Goal: Information Seeking & Learning: Compare options

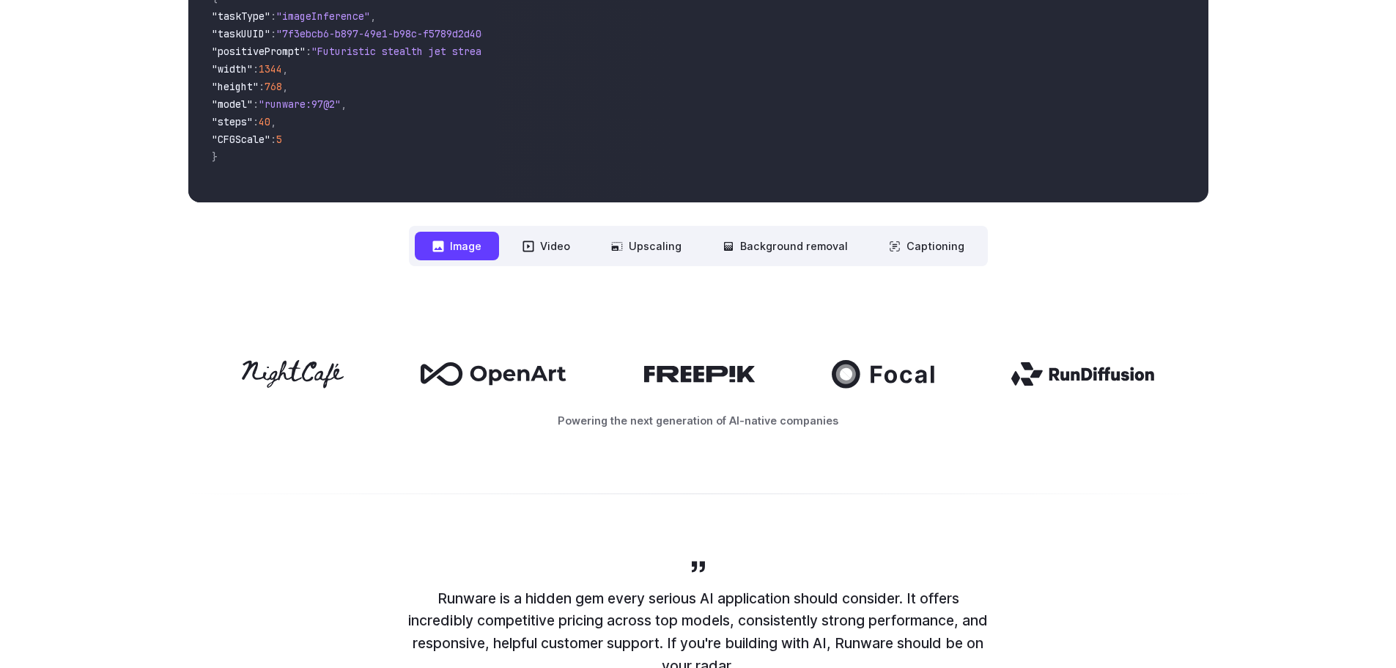
scroll to position [513, 0]
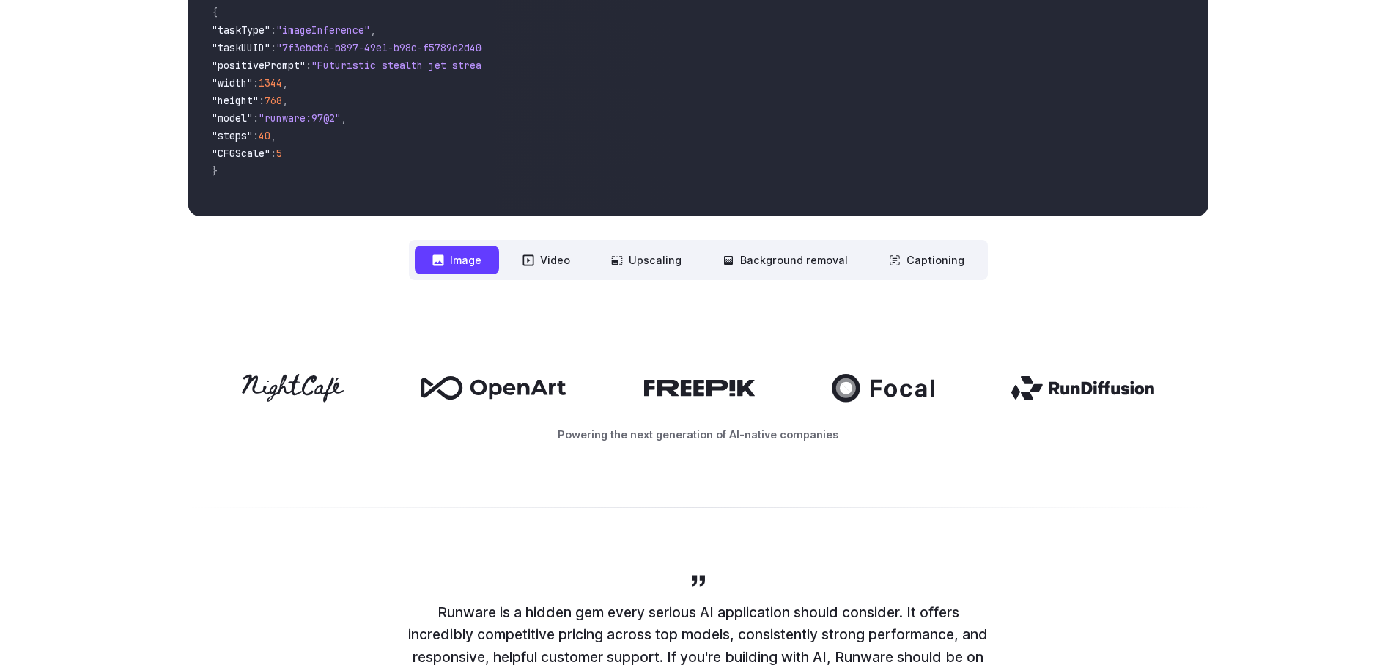
click at [555, 264] on button "Video" at bounding box center [546, 259] width 83 height 29
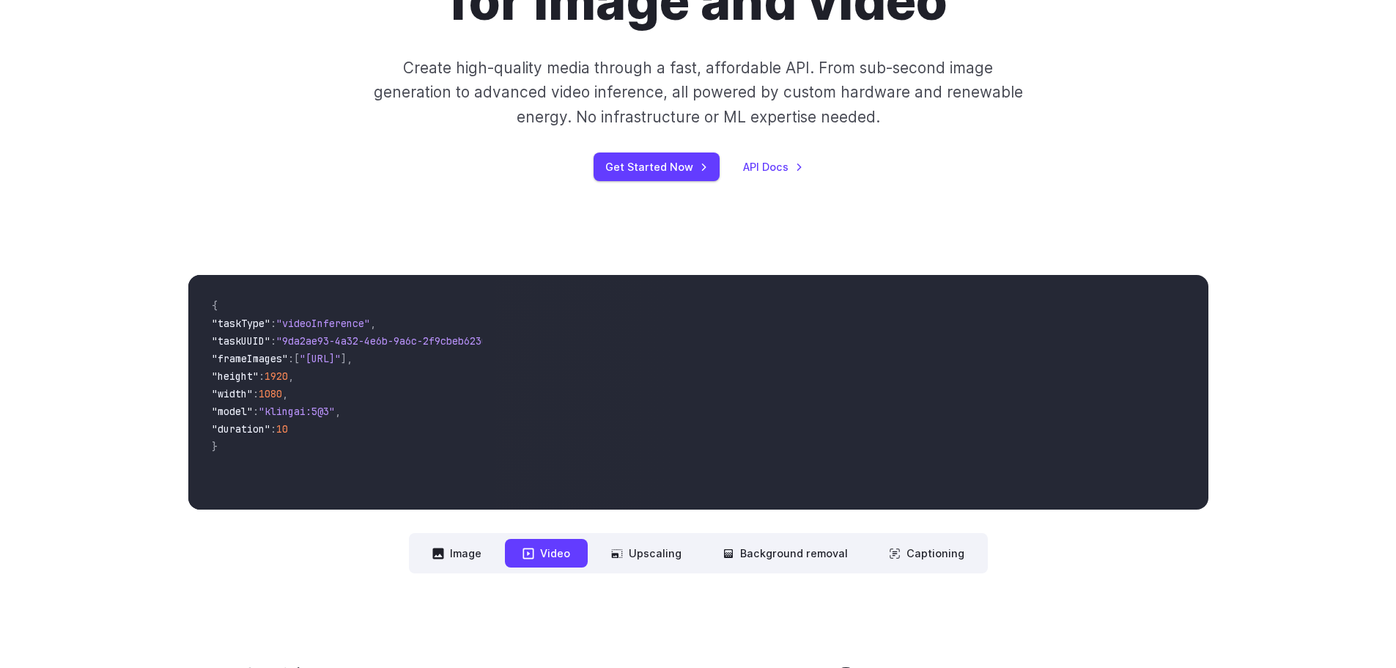
click at [459, 543] on button "Image" at bounding box center [457, 553] width 84 height 29
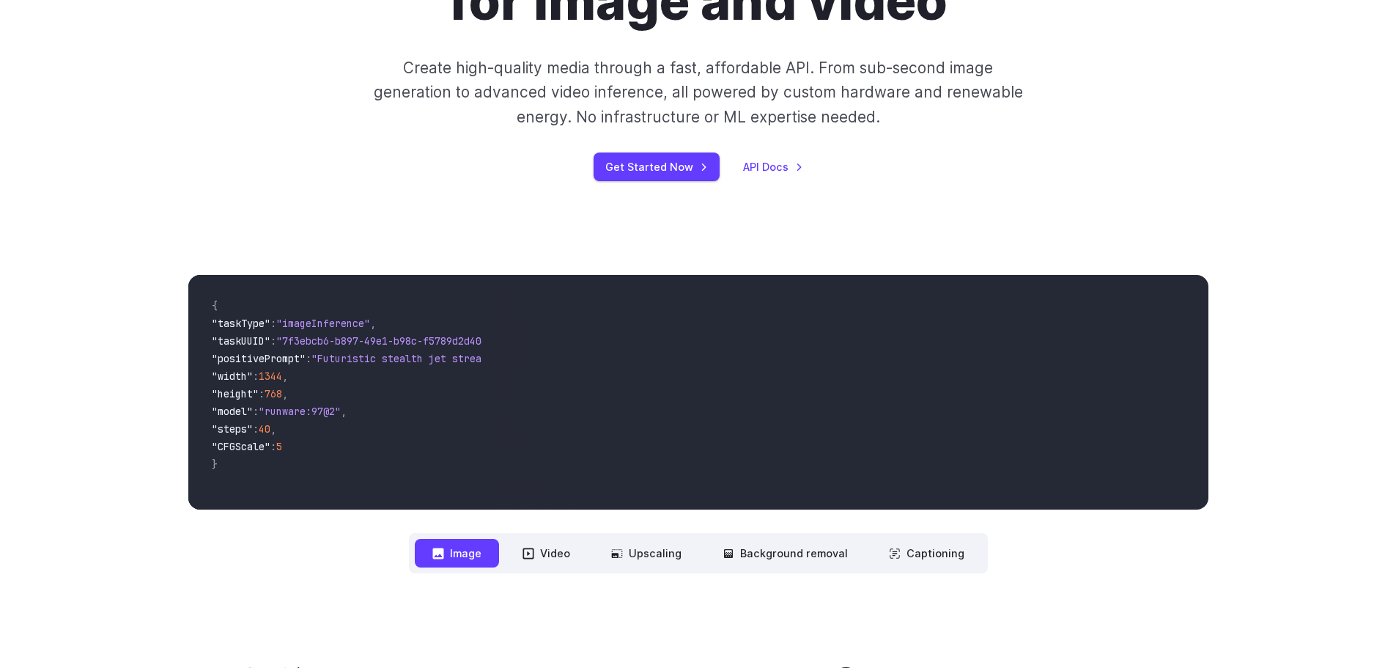
click at [544, 549] on button "Video" at bounding box center [546, 553] width 83 height 29
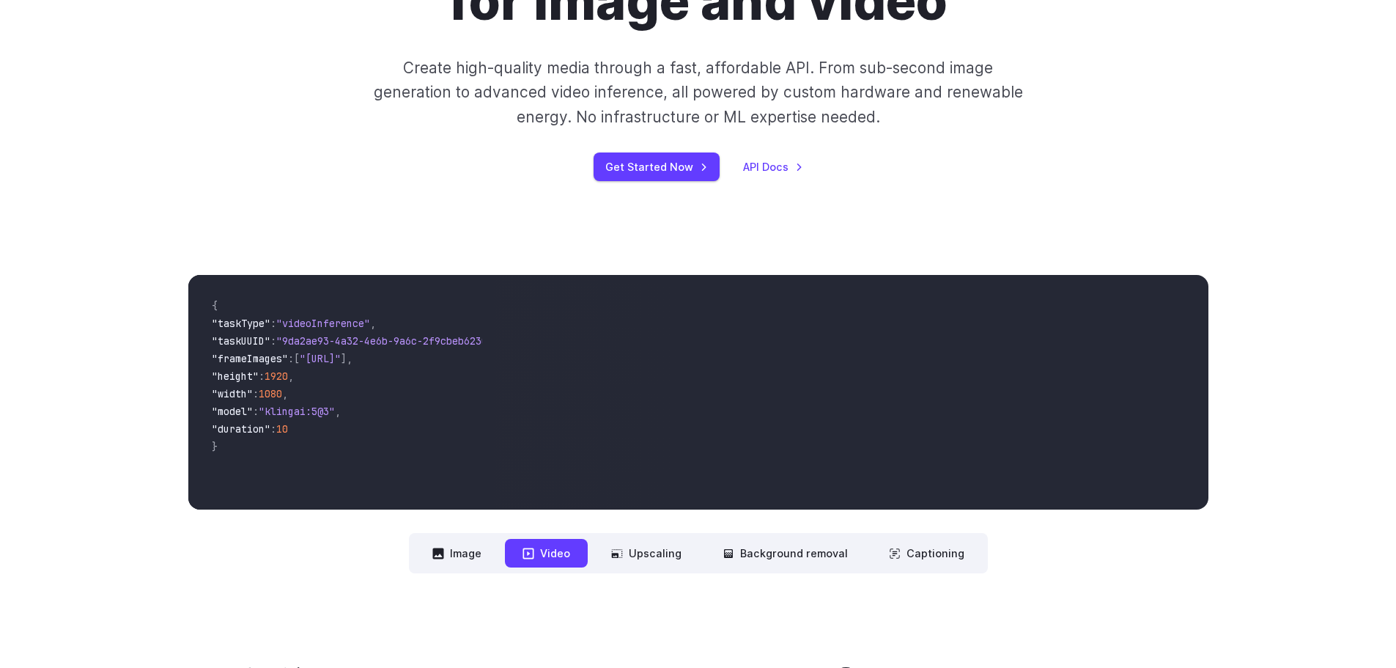
click at [619, 547] on button "Upscaling" at bounding box center [647, 553] width 106 height 29
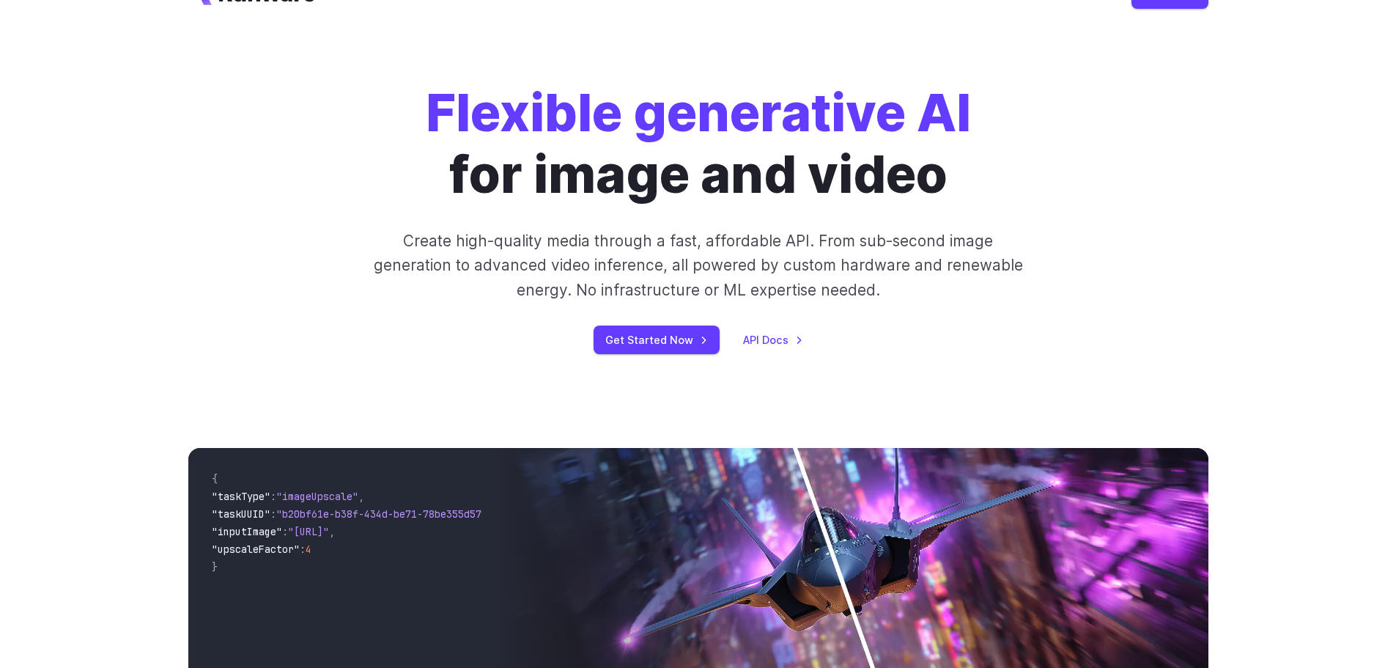
scroll to position [0, 0]
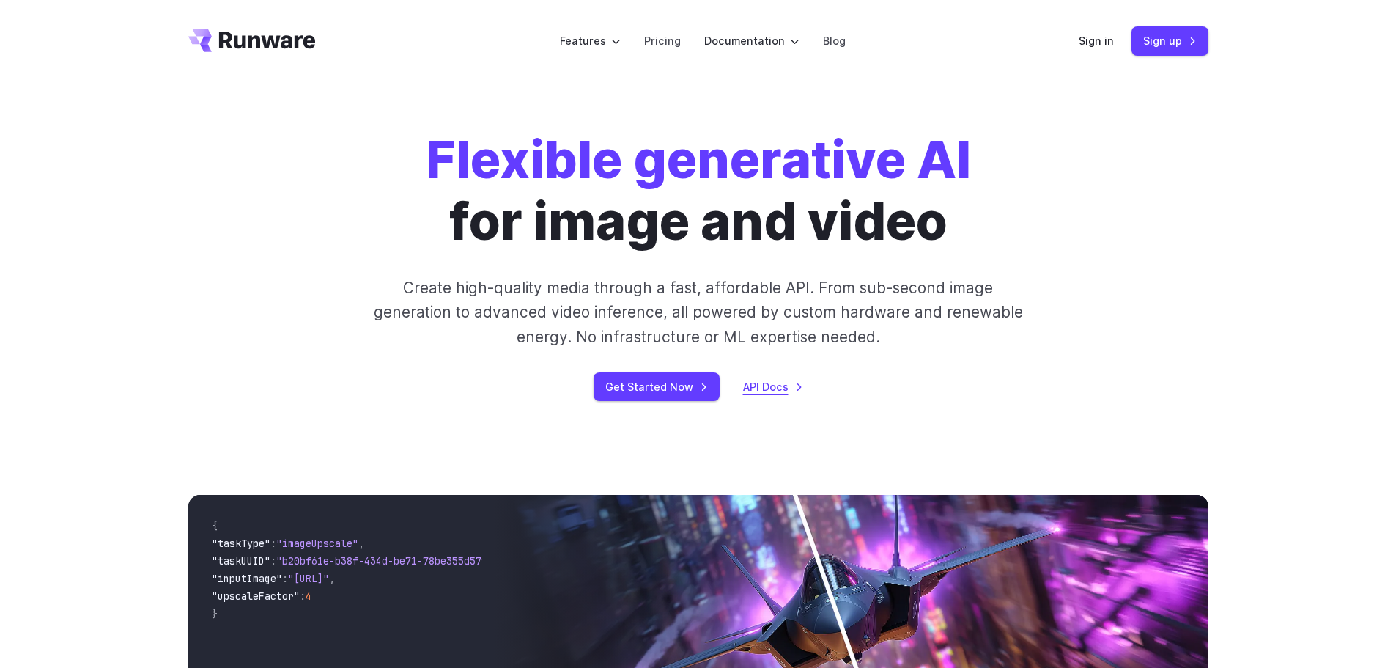
click at [771, 388] on link "API Docs" at bounding box center [773, 386] width 60 height 17
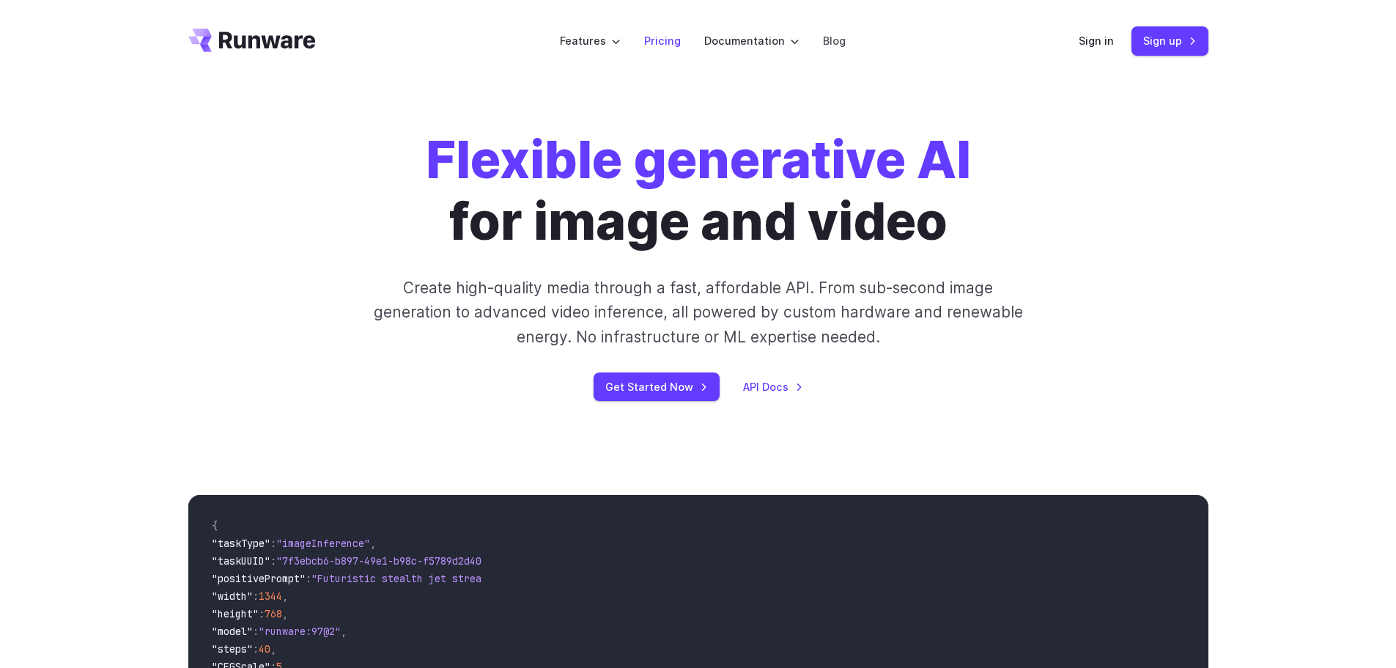
click at [665, 39] on link "Pricing" at bounding box center [662, 40] width 37 height 17
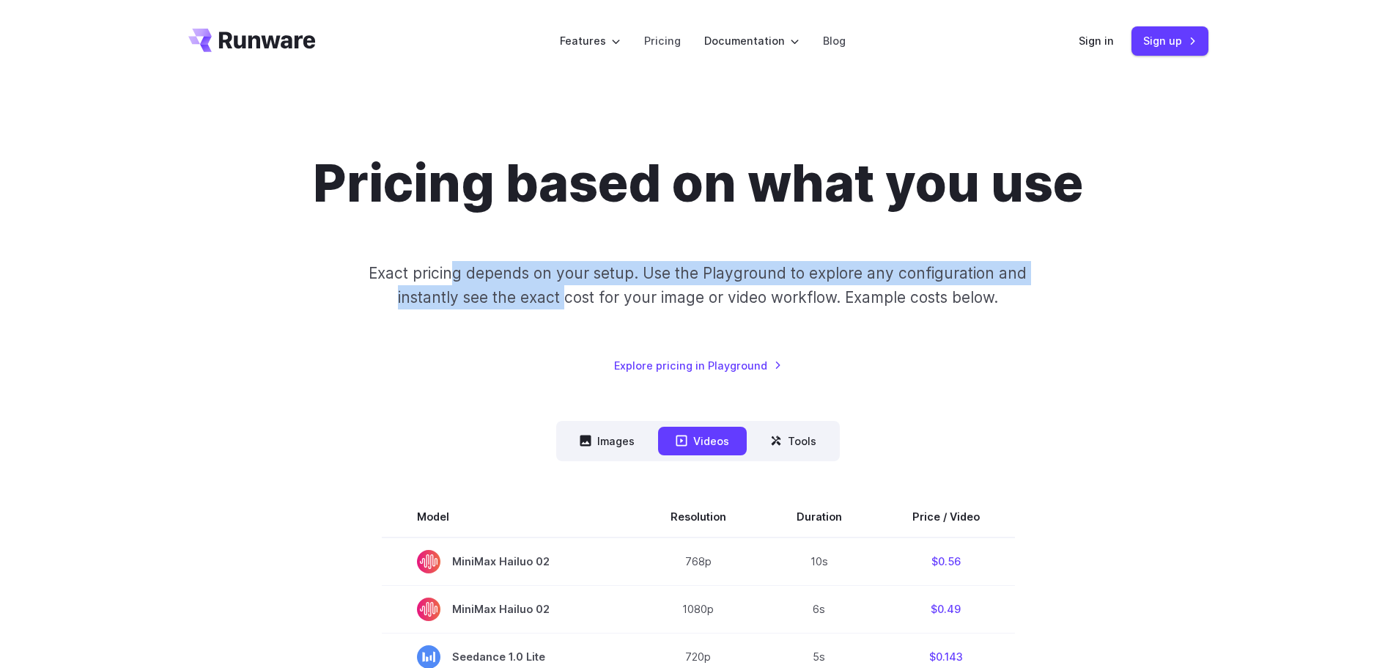
drag, startPoint x: 459, startPoint y: 282, endPoint x: 566, endPoint y: 298, distance: 108.9
click at [566, 298] on p "Exact pricing depends on your setup. Use the Playground to explore any configur…" at bounding box center [698, 285] width 714 height 49
click at [553, 317] on div "Pricing based on what you use Exact pricing depends on your setup. Use the Play…" at bounding box center [698, 262] width 1020 height 221
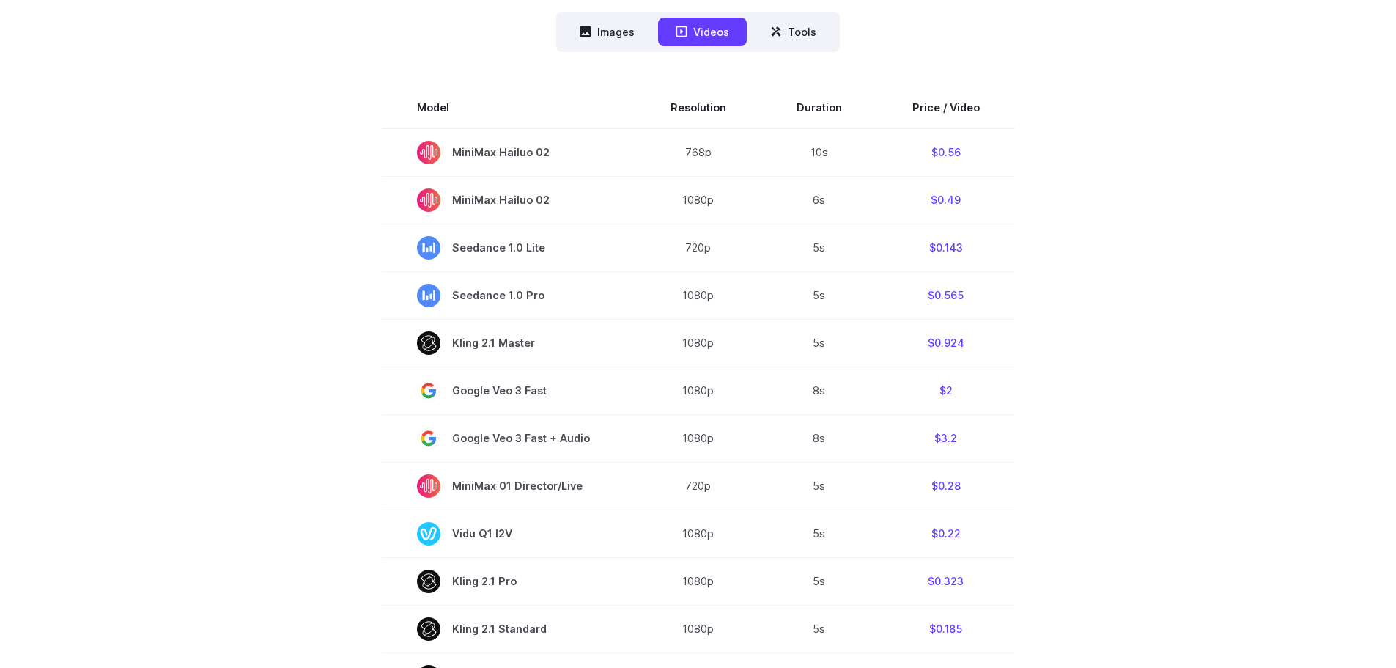
scroll to position [450, 0]
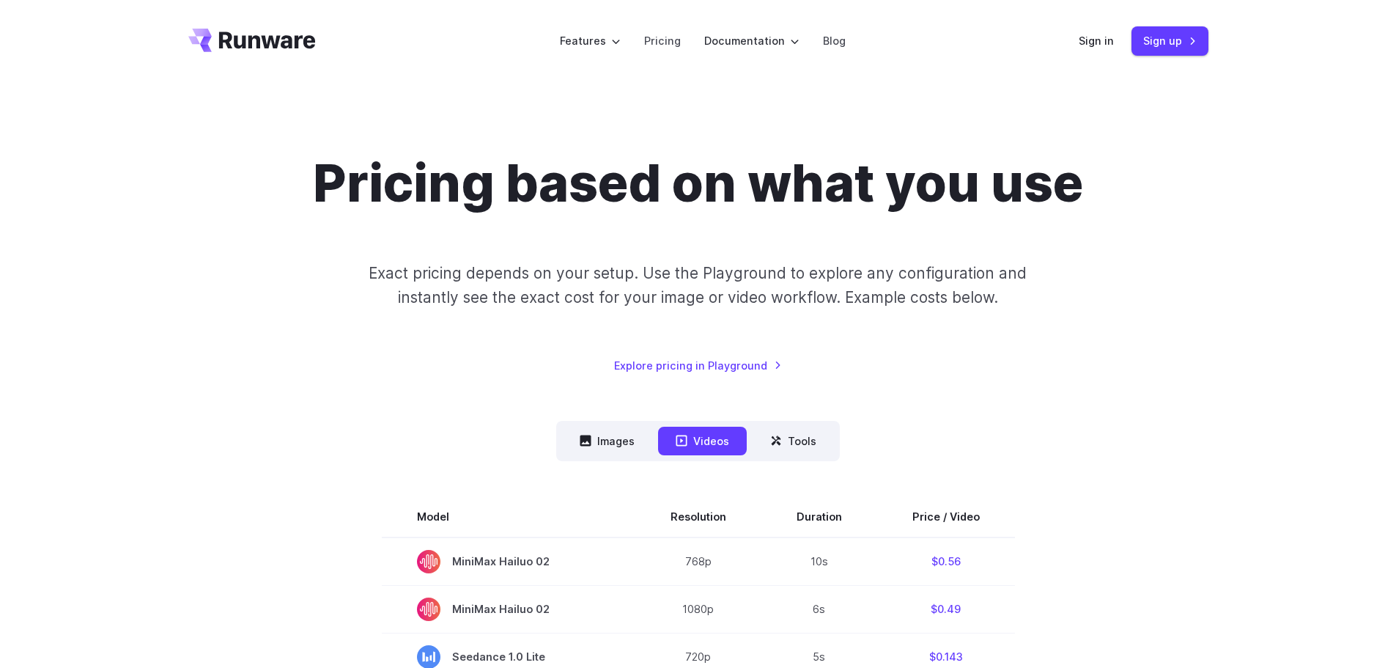
click at [668, 52] on li "Pricing" at bounding box center [662, 41] width 60 height 40
click at [667, 24] on li "Pricing" at bounding box center [662, 41] width 60 height 40
click at [668, 27] on li "Pricing" at bounding box center [662, 41] width 60 height 40
click at [642, 432] on button "Images" at bounding box center [607, 441] width 90 height 29
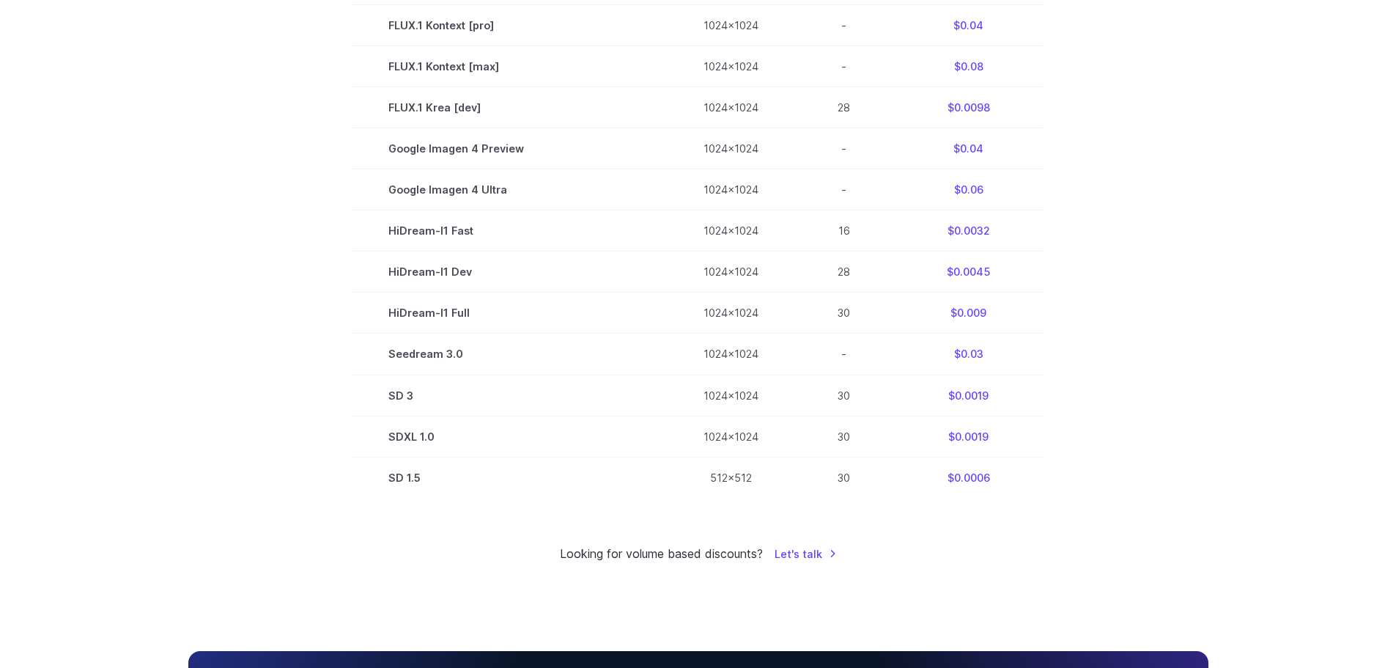
scroll to position [806, 0]
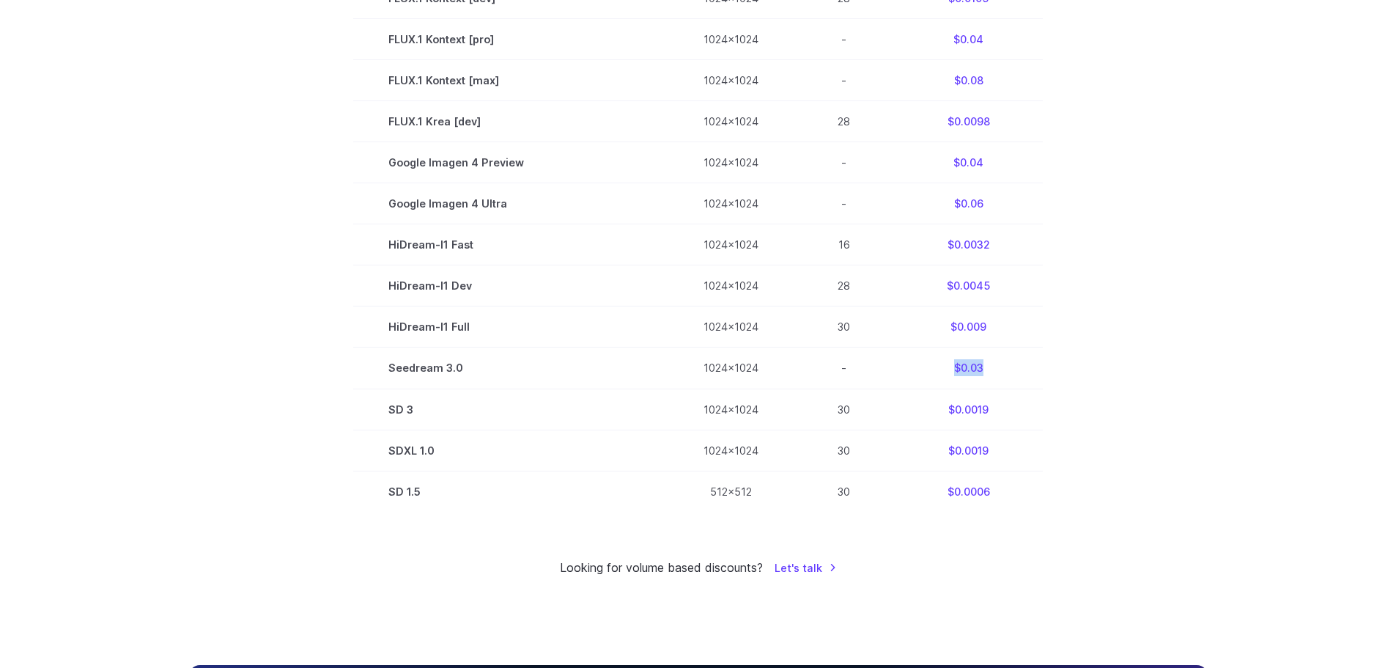
drag, startPoint x: 1011, startPoint y: 370, endPoint x: 938, endPoint y: 372, distance: 72.6
click at [938, 372] on td "$0.03" at bounding box center [968, 367] width 149 height 41
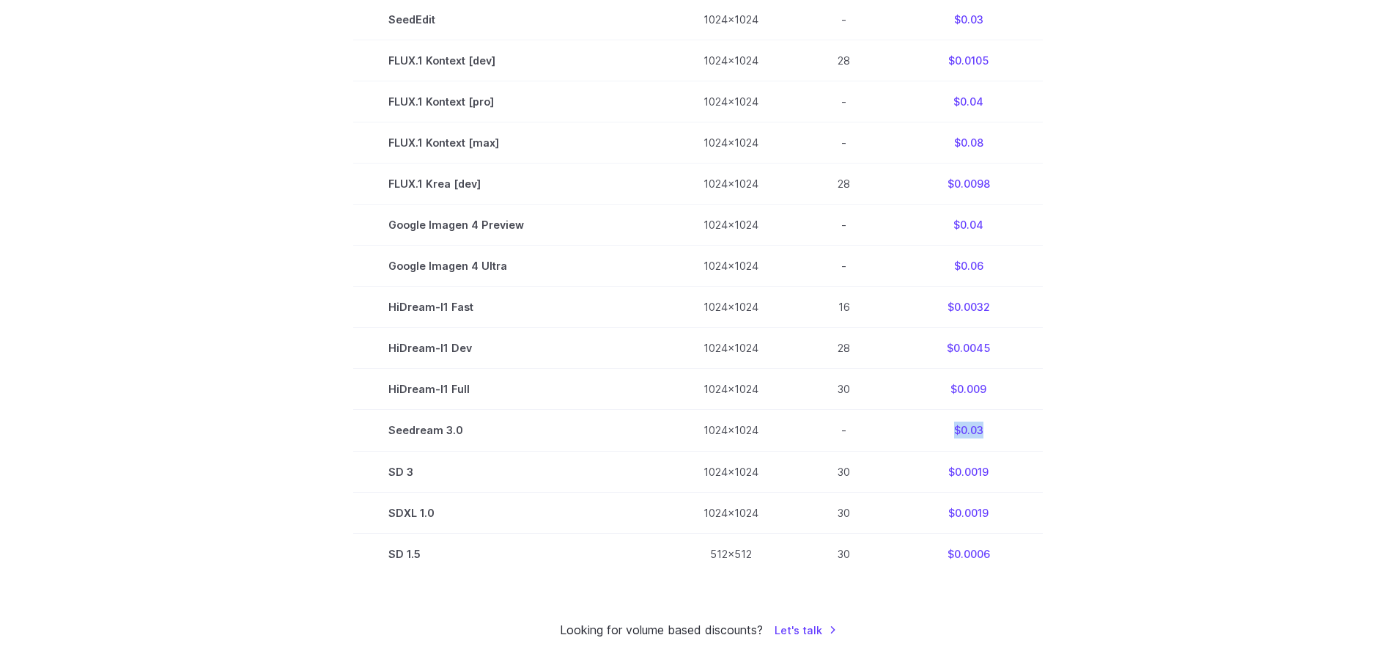
scroll to position [660, 0]
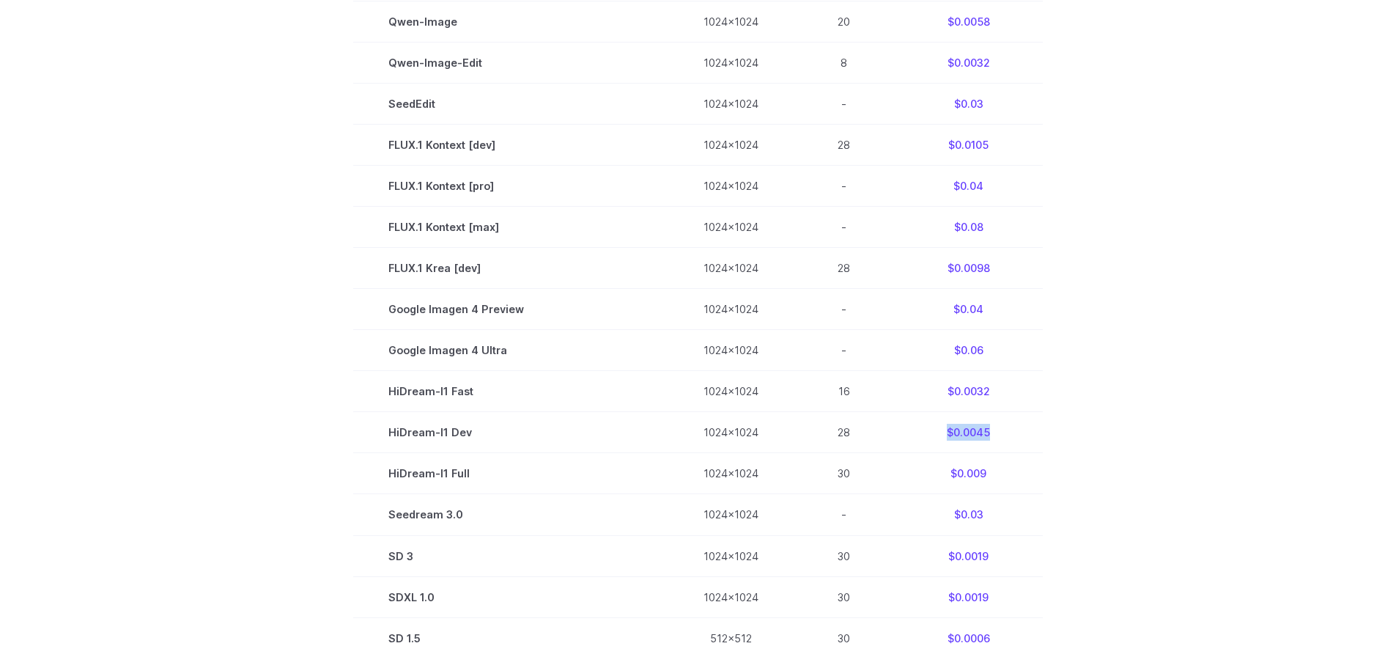
drag, startPoint x: 1011, startPoint y: 430, endPoint x: 939, endPoint y: 429, distance: 71.8
click at [939, 429] on td "$0.0045" at bounding box center [968, 432] width 149 height 41
drag, startPoint x: 377, startPoint y: 436, endPoint x: 446, endPoint y: 439, distance: 68.2
click at [446, 439] on td "HiDream-I1 Dev" at bounding box center [510, 432] width 315 height 41
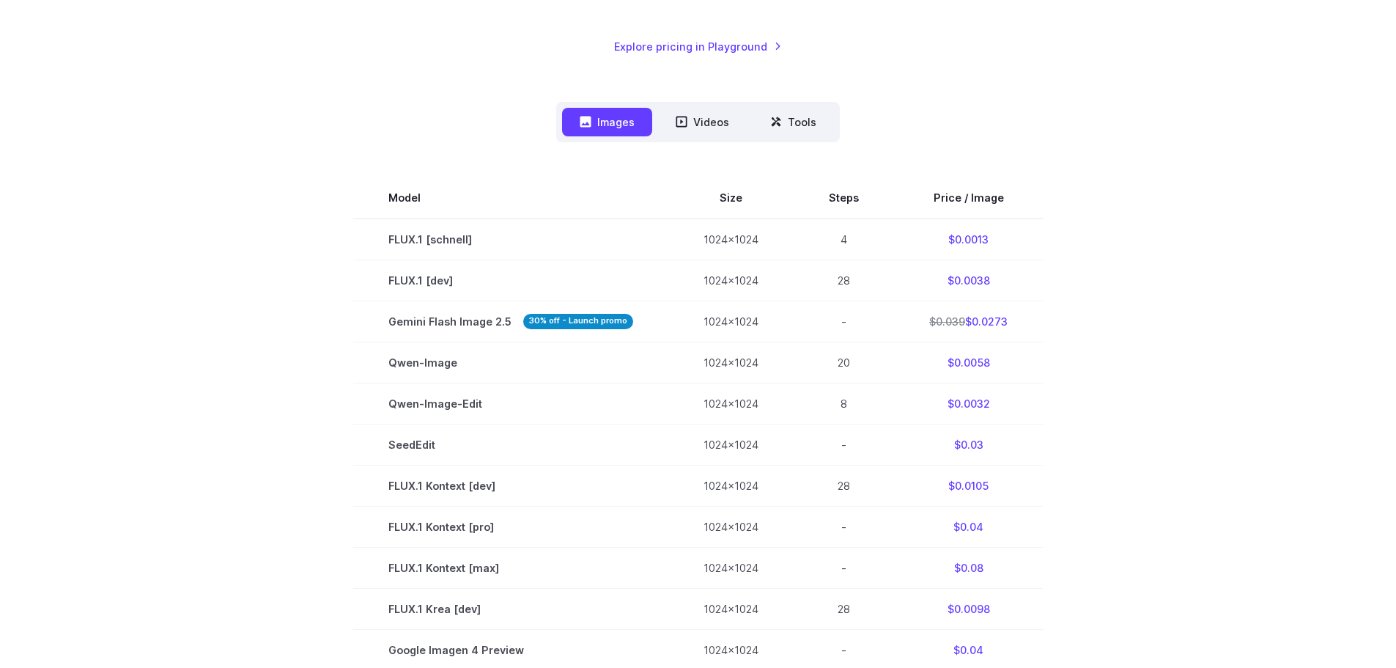
scroll to position [293, 0]
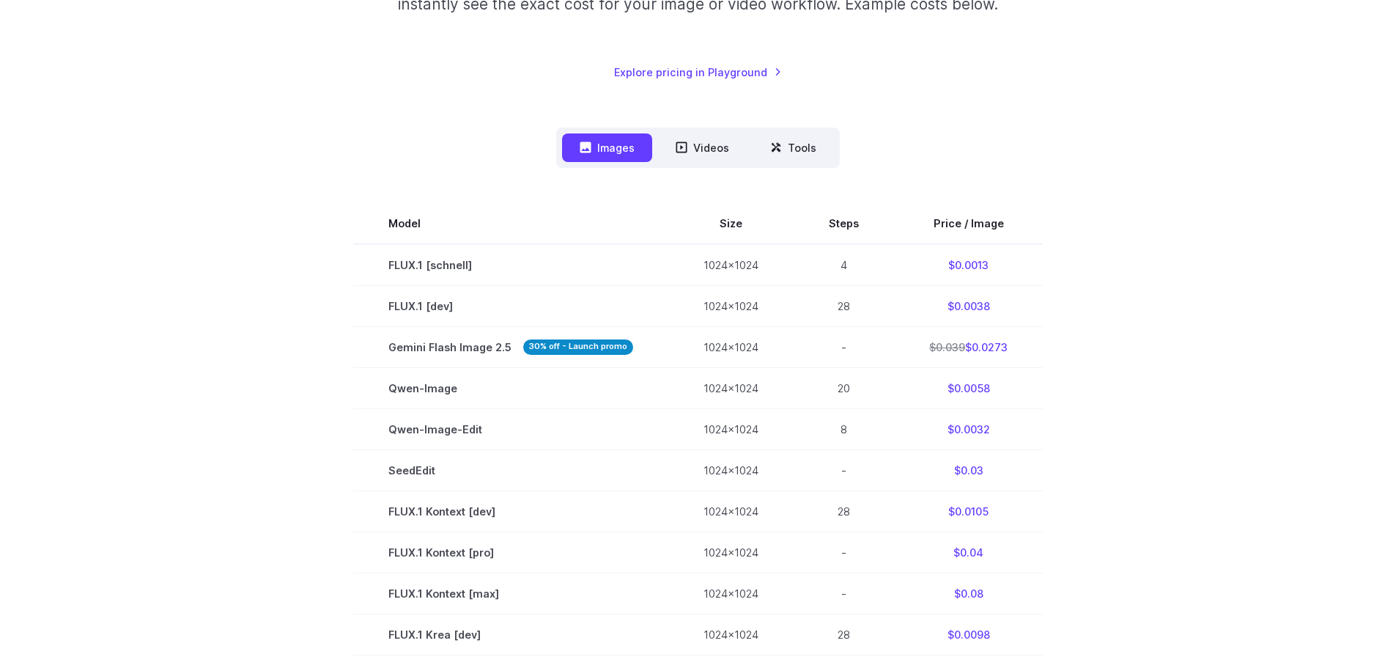
click at [984, 303] on td "$0.0038" at bounding box center [968, 305] width 149 height 41
drag, startPoint x: 992, startPoint y: 309, endPoint x: 946, endPoint y: 306, distance: 45.5
click at [946, 306] on td "$0.0038" at bounding box center [968, 305] width 149 height 41
copy td "$0.0038"
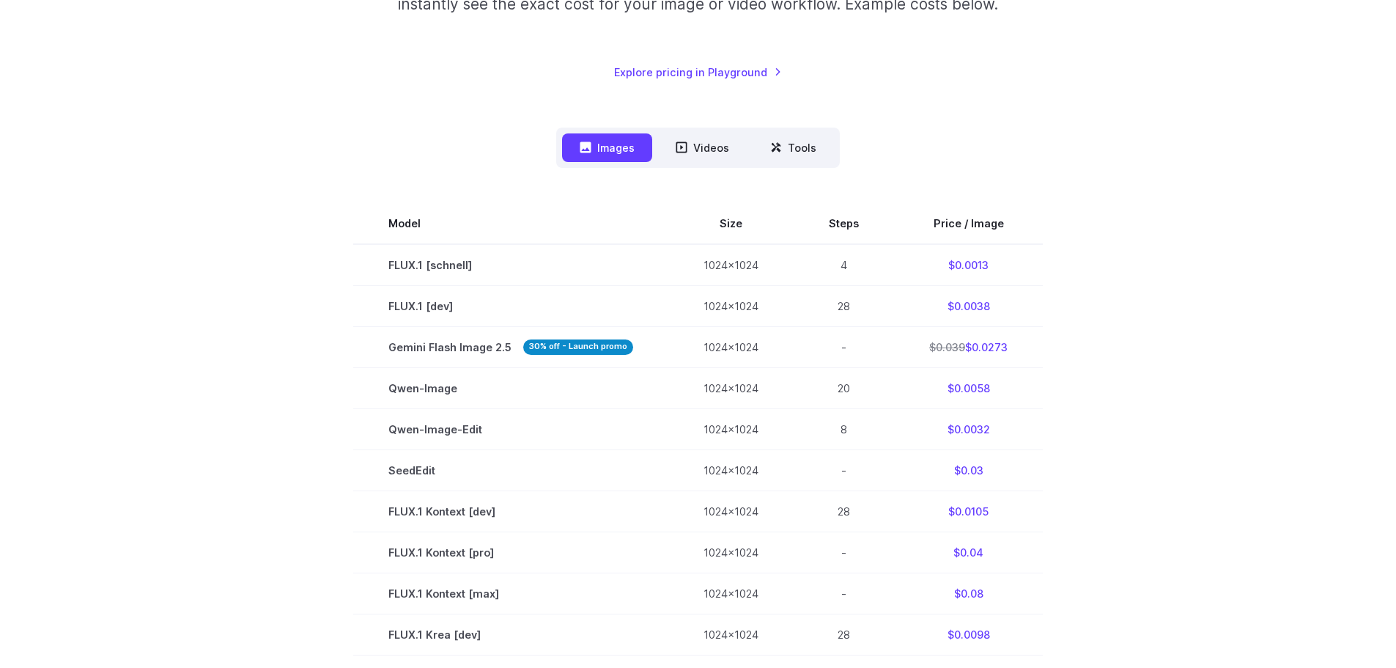
click at [961, 271] on td "$0.0013" at bounding box center [968, 265] width 149 height 42
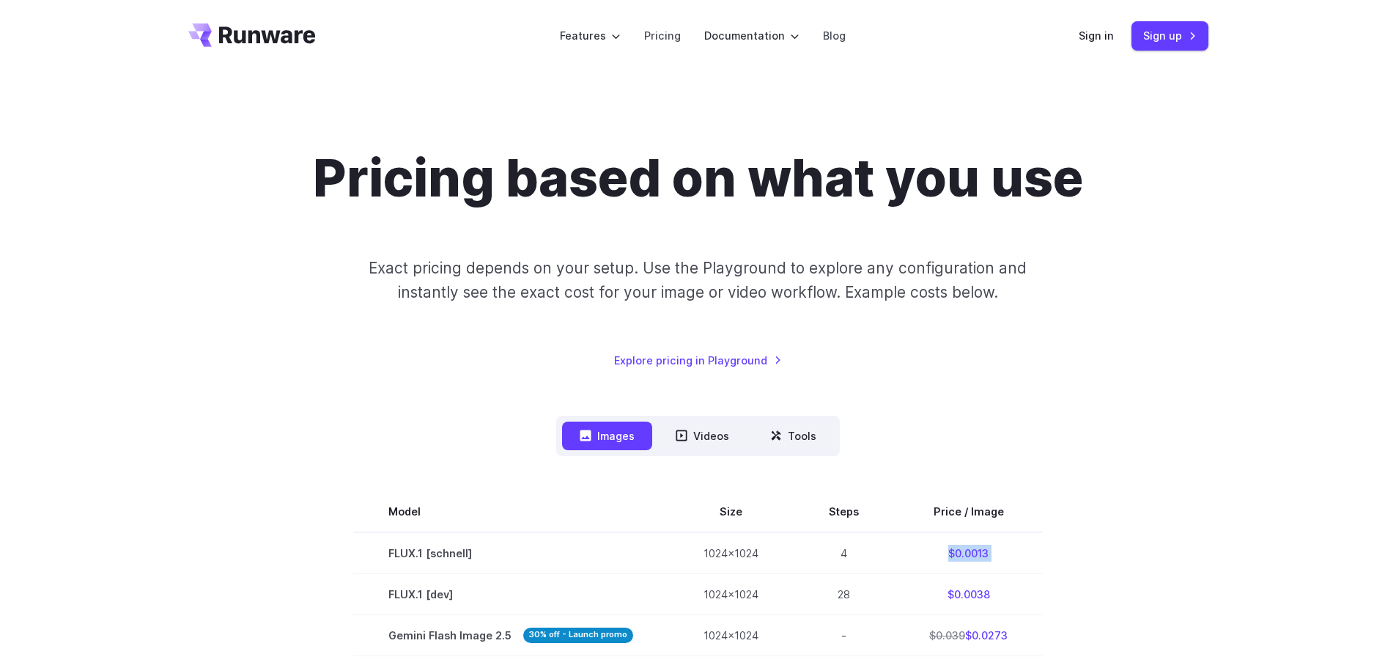
scroll to position [0, 0]
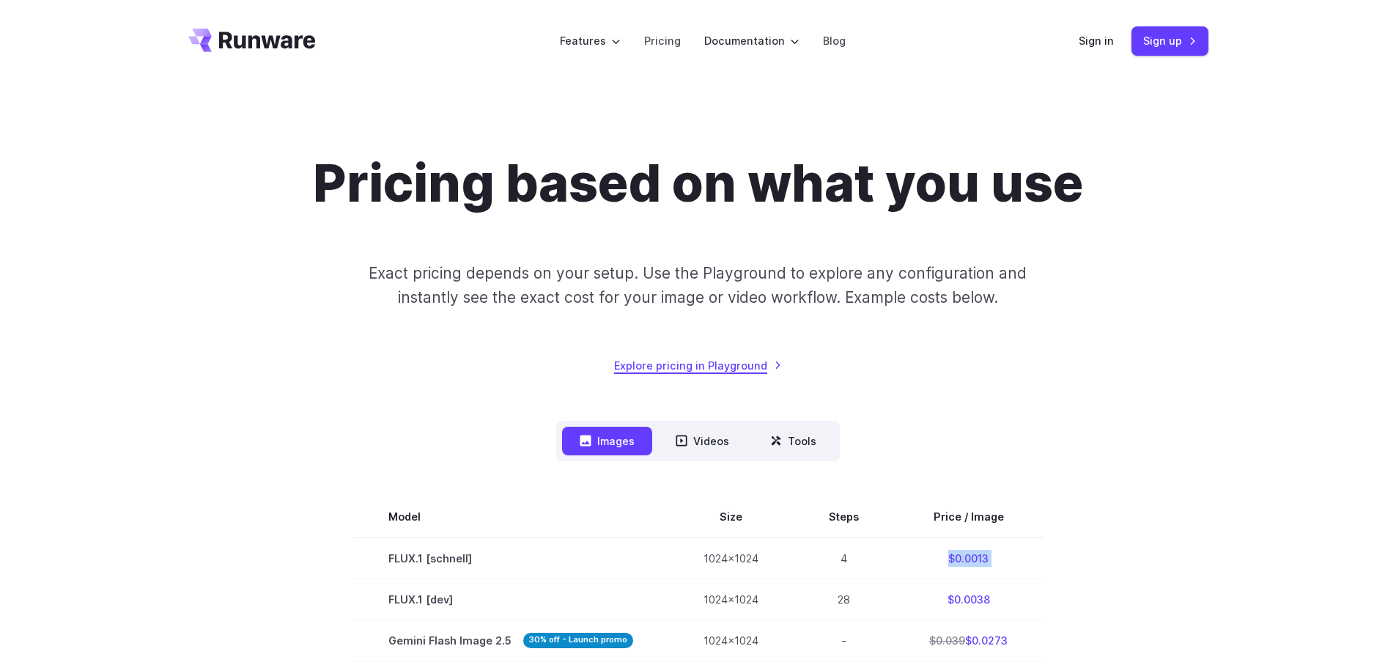
click at [757, 363] on link "Explore pricing in Playground" at bounding box center [698, 365] width 168 height 17
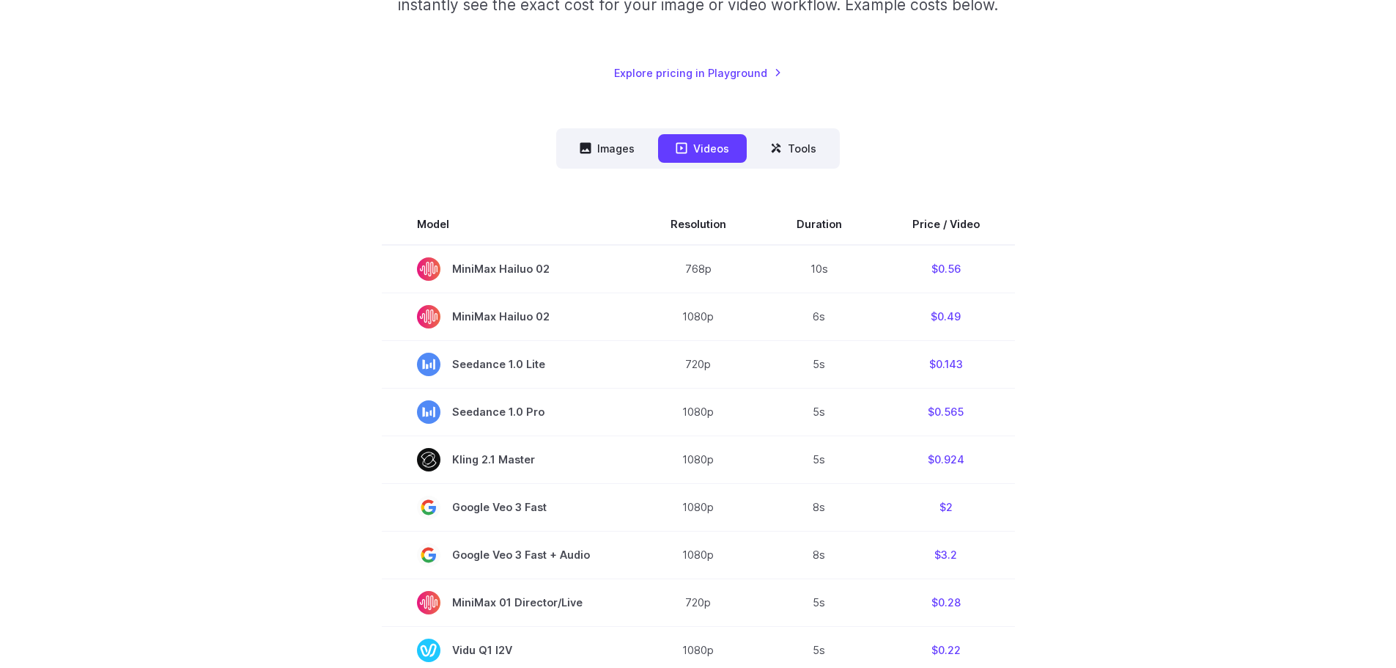
scroll to position [293, 0]
click at [772, 148] on icon at bounding box center [776, 147] width 12 height 12
click at [632, 146] on button "Images" at bounding box center [607, 147] width 90 height 29
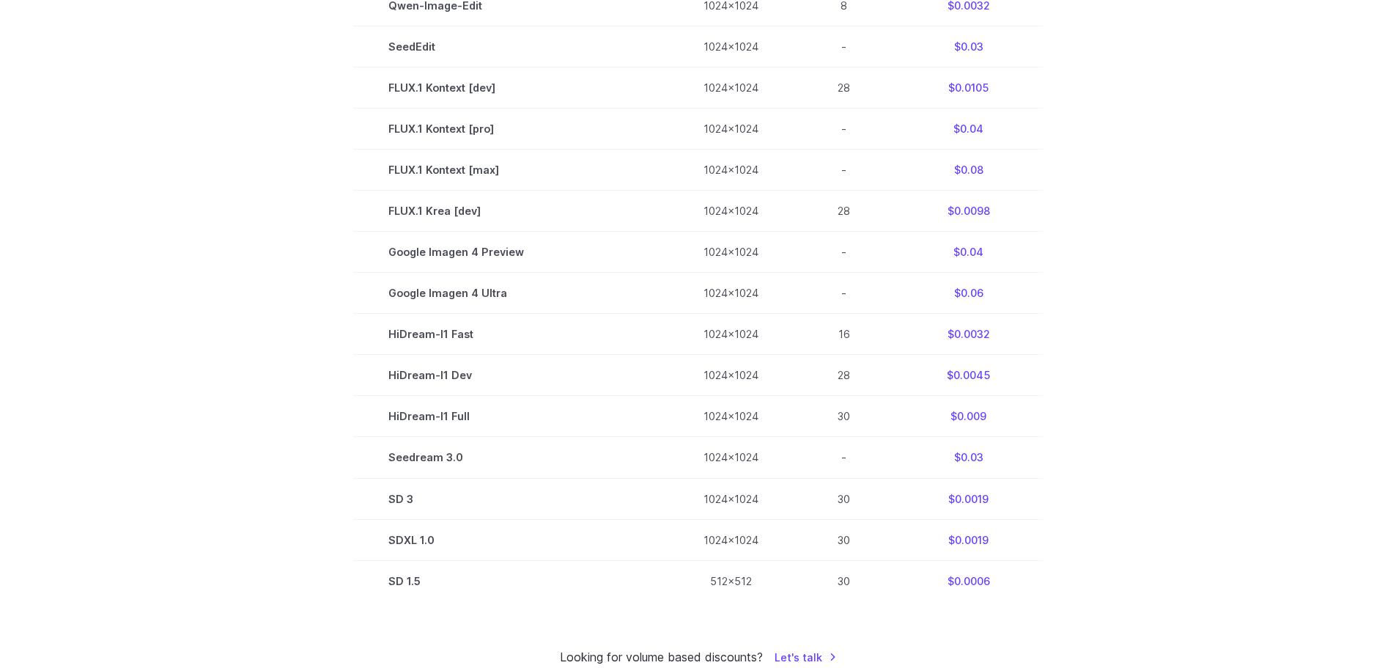
scroll to position [733, 0]
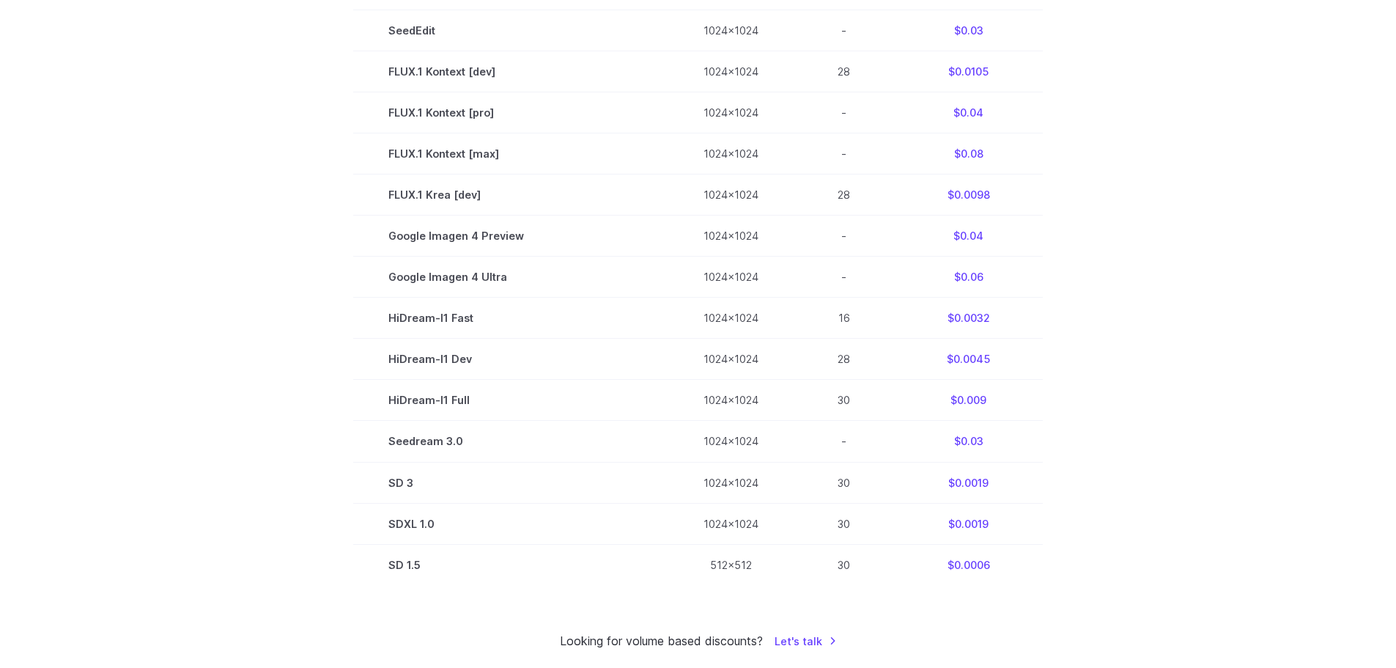
click at [978, 563] on td "$0.0006" at bounding box center [968, 564] width 149 height 41
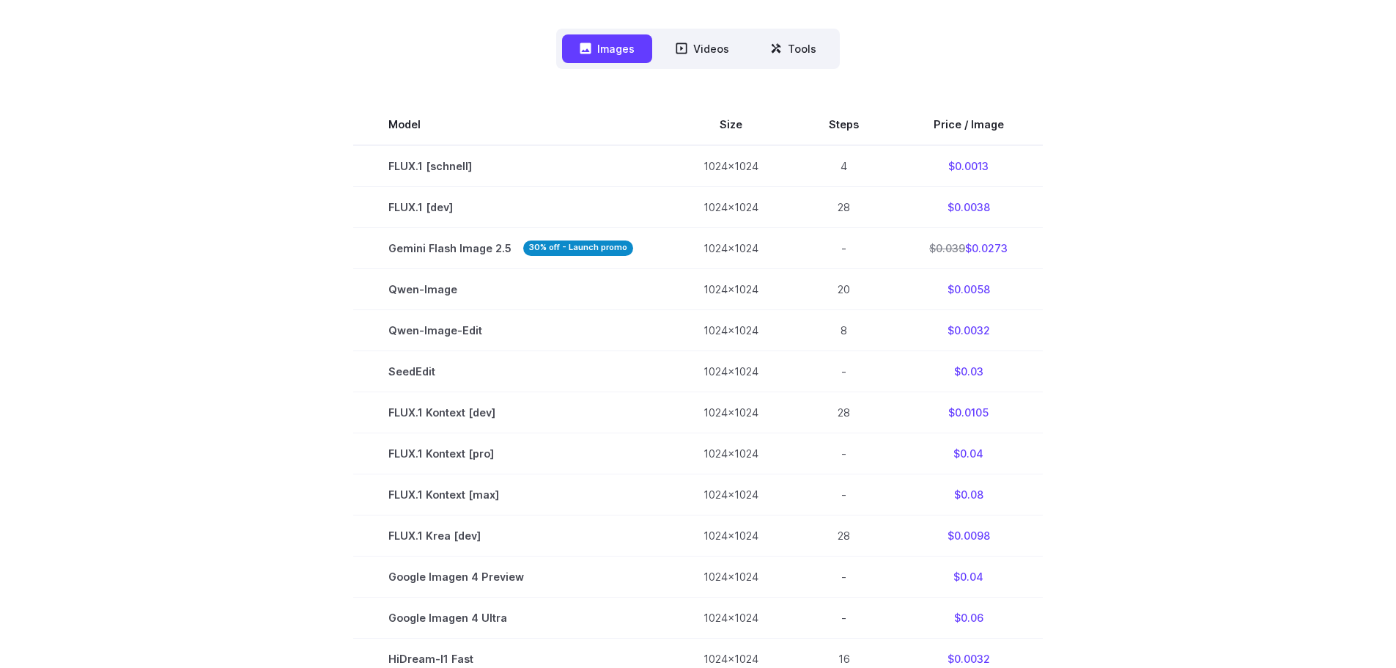
scroll to position [366, 0]
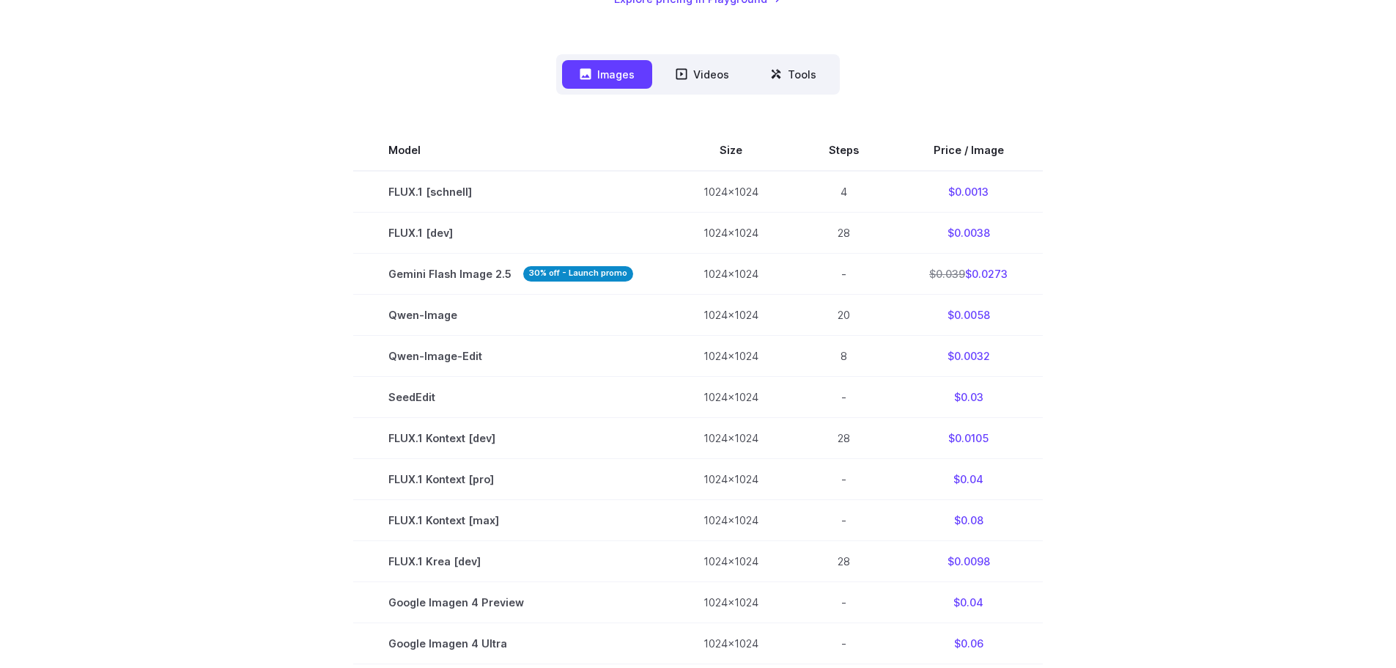
click at [469, 189] on td "FLUX.1 [schnell]" at bounding box center [510, 192] width 315 height 42
click at [422, 229] on td "FLUX.1 [dev]" at bounding box center [510, 232] width 315 height 41
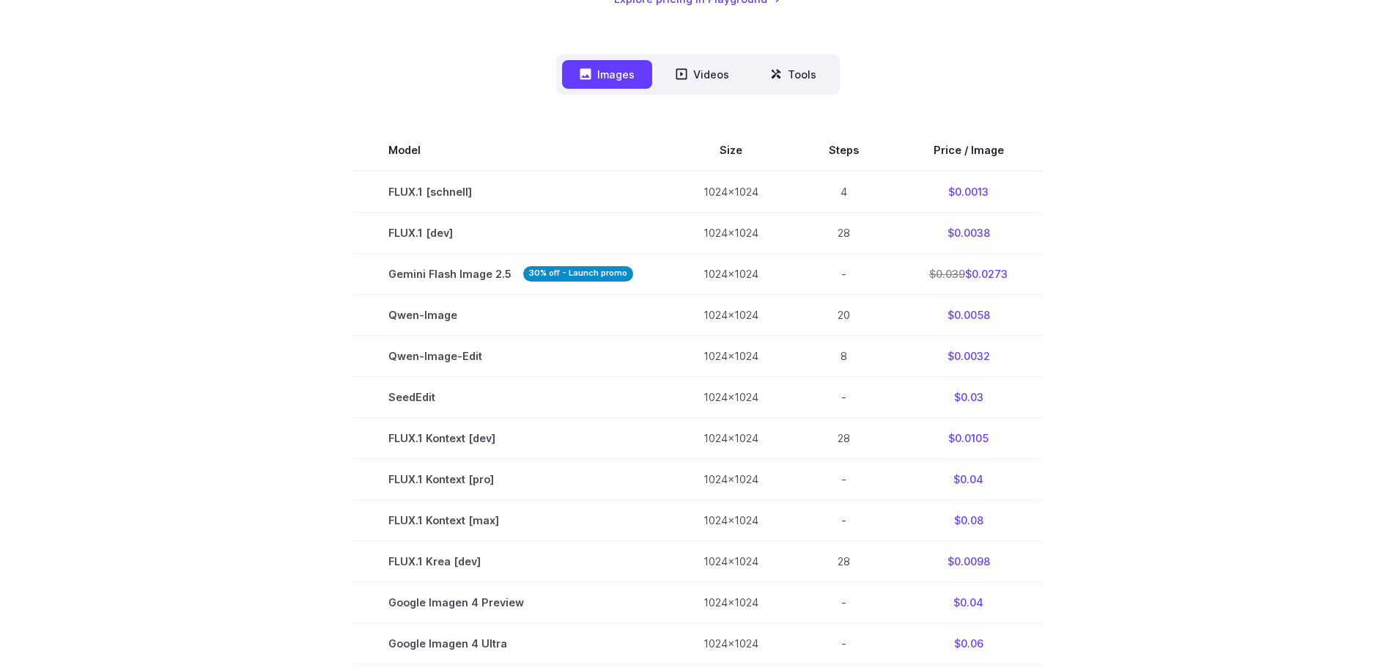
click at [413, 227] on td "FLUX.1 [dev]" at bounding box center [510, 232] width 315 height 41
click at [421, 236] on td "FLUX.1 [dev]" at bounding box center [510, 232] width 315 height 41
drag, startPoint x: 422, startPoint y: 236, endPoint x: 385, endPoint y: 229, distance: 38.1
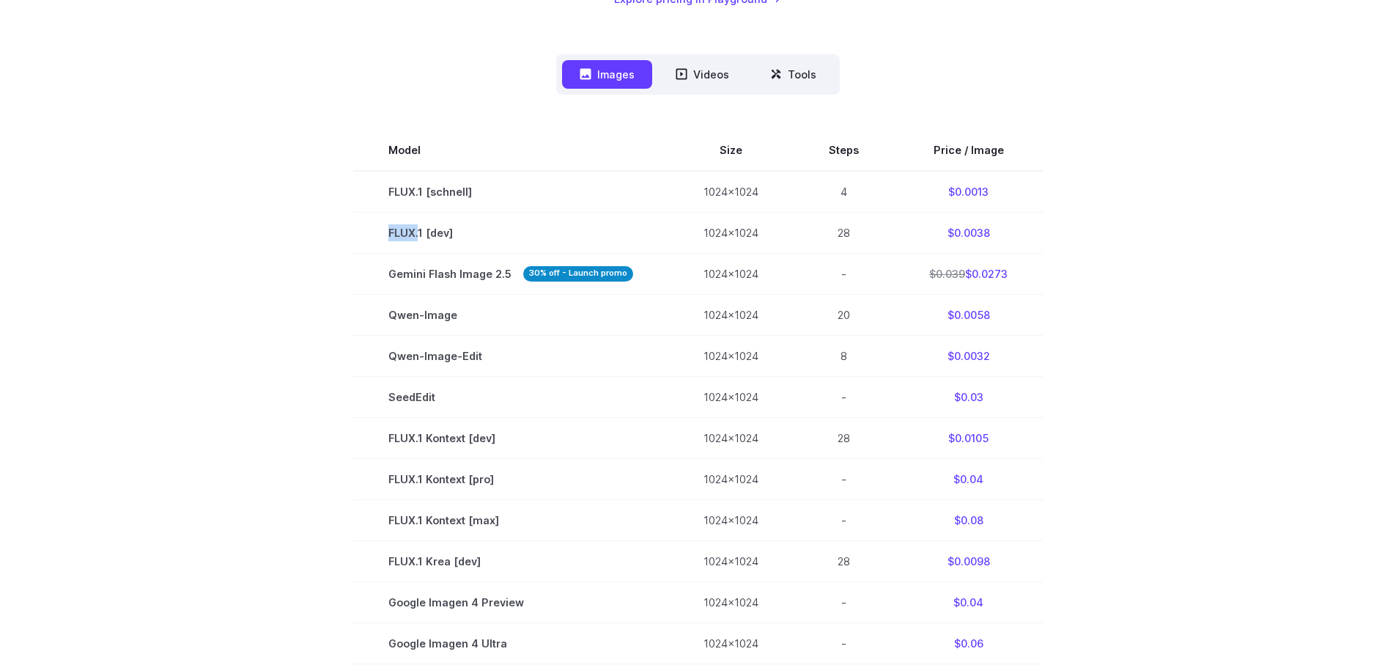
click at [385, 229] on td "FLUX.1 [dev]" at bounding box center [510, 232] width 315 height 41
click at [390, 235] on td "FLUX.1 [dev]" at bounding box center [510, 232] width 315 height 41
drag, startPoint x: 389, startPoint y: 229, endPoint x: 425, endPoint y: 237, distance: 37.0
click at [425, 237] on td "FLUX.1 [dev]" at bounding box center [510, 232] width 315 height 41
copy td "FLUX.1"
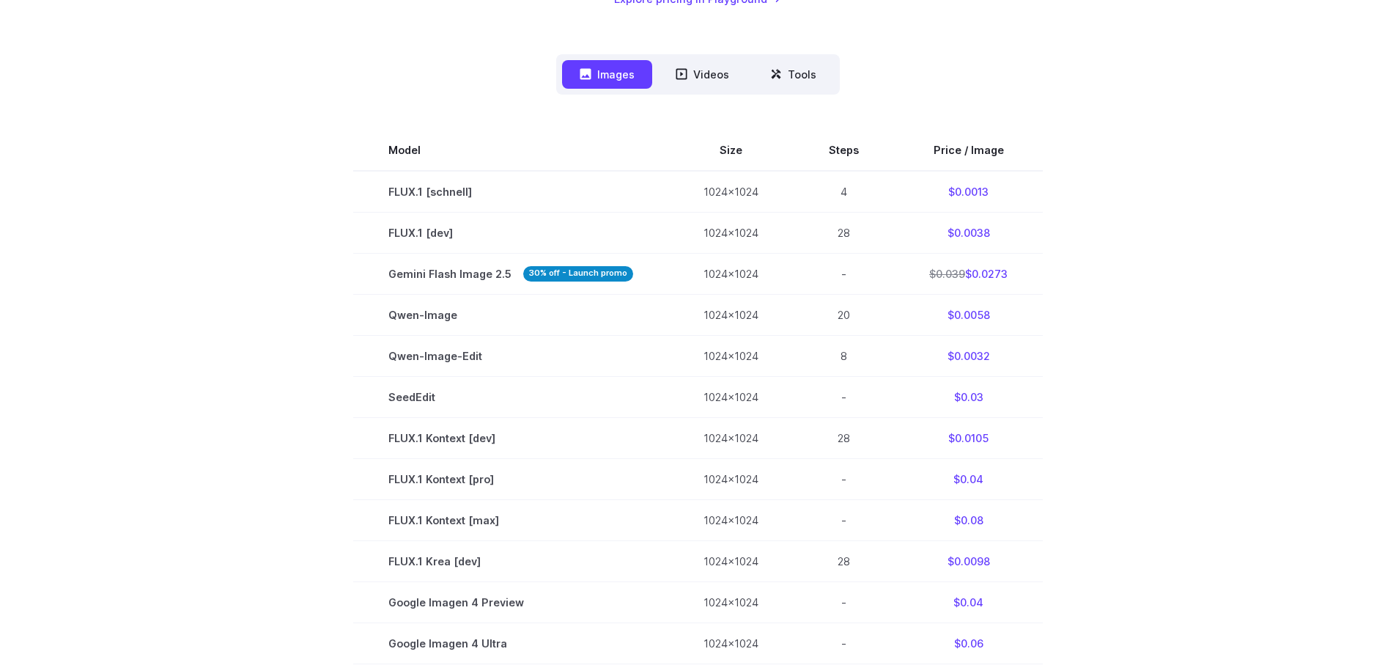
click at [972, 355] on td "$0.0032" at bounding box center [968, 355] width 149 height 41
click at [974, 359] on td "$0.0032" at bounding box center [968, 355] width 149 height 41
drag, startPoint x: 996, startPoint y: 350, endPoint x: 954, endPoint y: 355, distance: 42.2
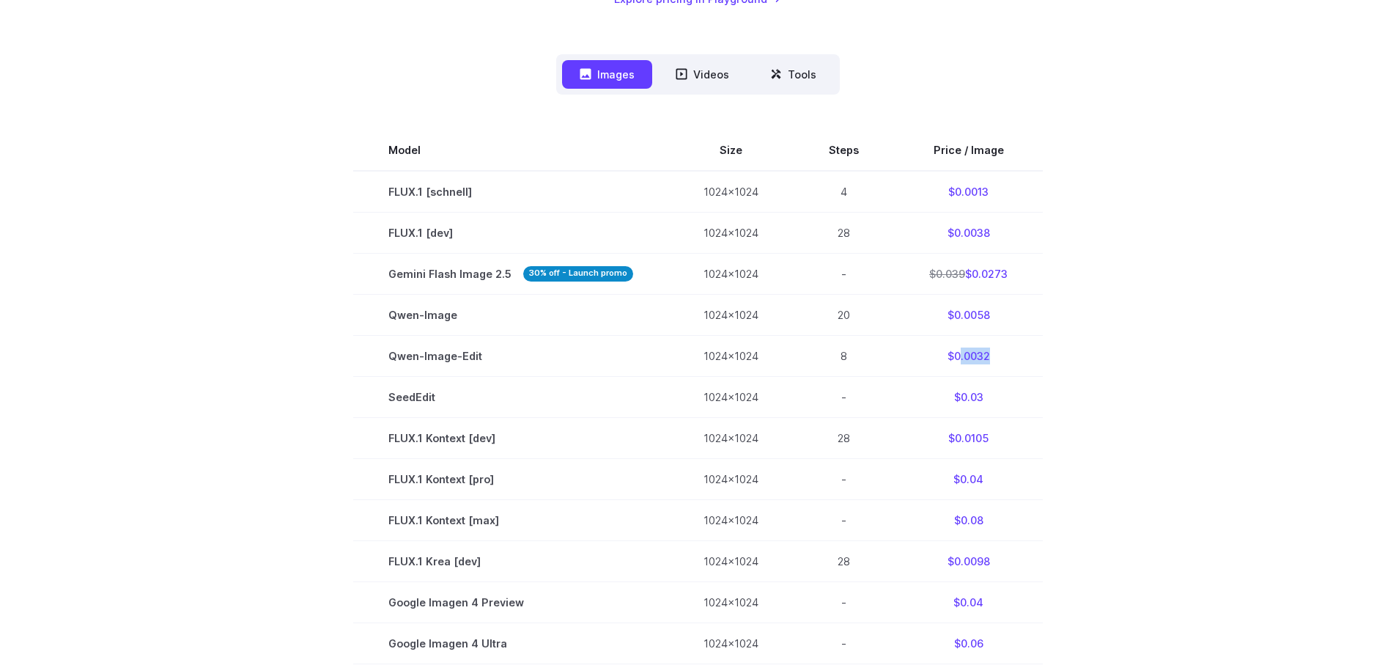
click at [954, 355] on td "$0.0032" at bounding box center [968, 355] width 149 height 41
click at [418, 304] on td "Qwen-Image" at bounding box center [510, 314] width 315 height 41
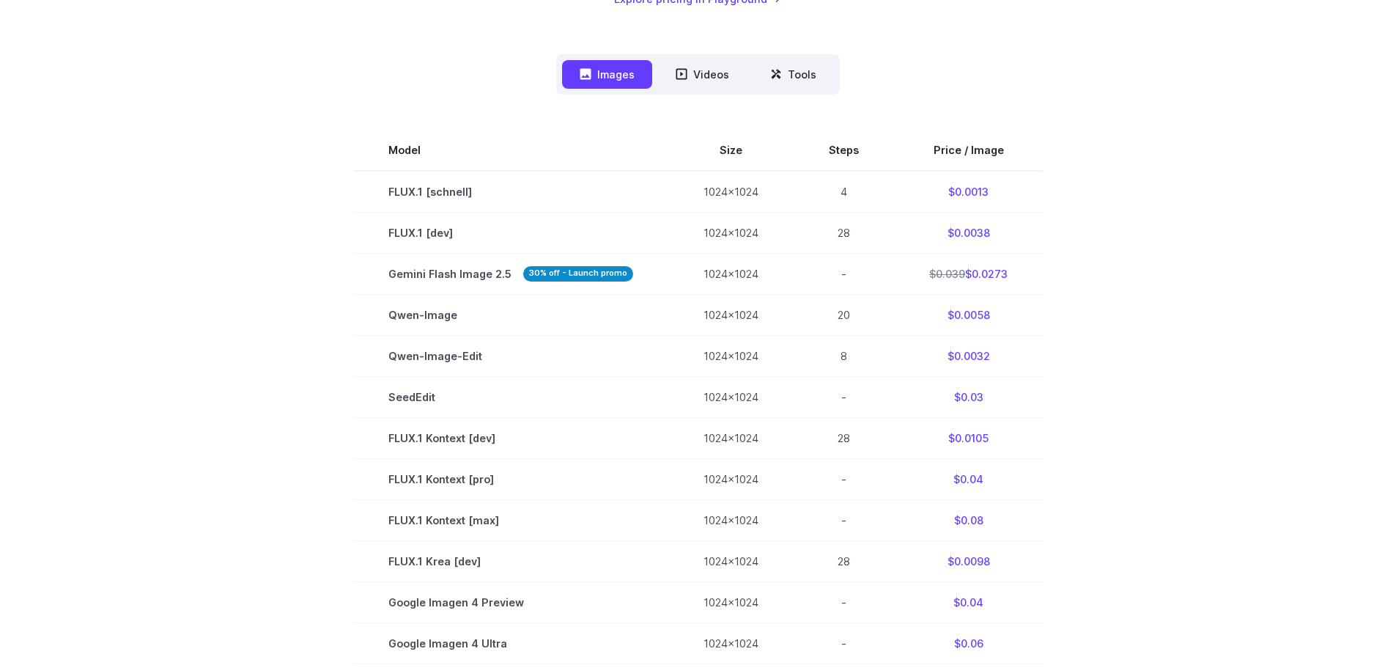
click at [429, 203] on td "FLUX.1 [schnell]" at bounding box center [510, 192] width 315 height 42
click at [410, 196] on td "FLUX.1 [schnell]" at bounding box center [510, 192] width 315 height 42
click at [407, 196] on td "FLUX.1 [schnell]" at bounding box center [510, 192] width 315 height 42
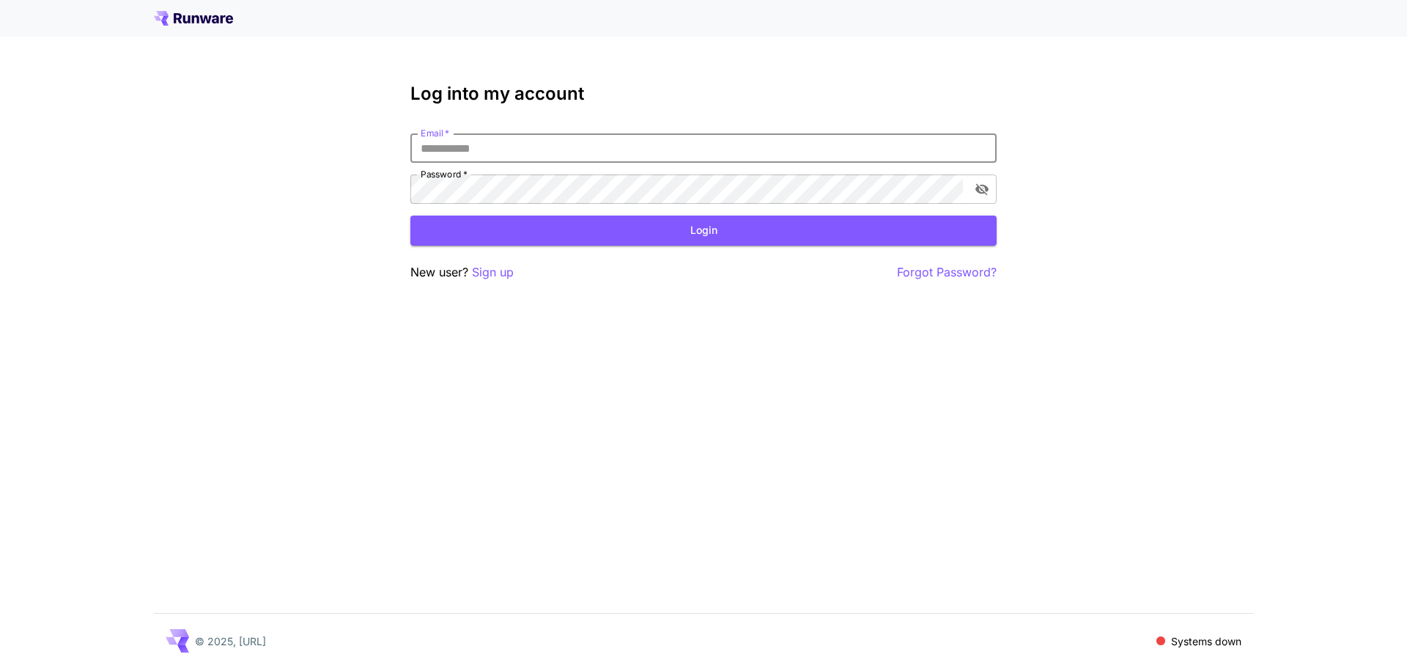
click at [596, 149] on input "Email   *" at bounding box center [703, 147] width 586 height 29
click at [482, 274] on p "Sign up" at bounding box center [493, 272] width 42 height 18
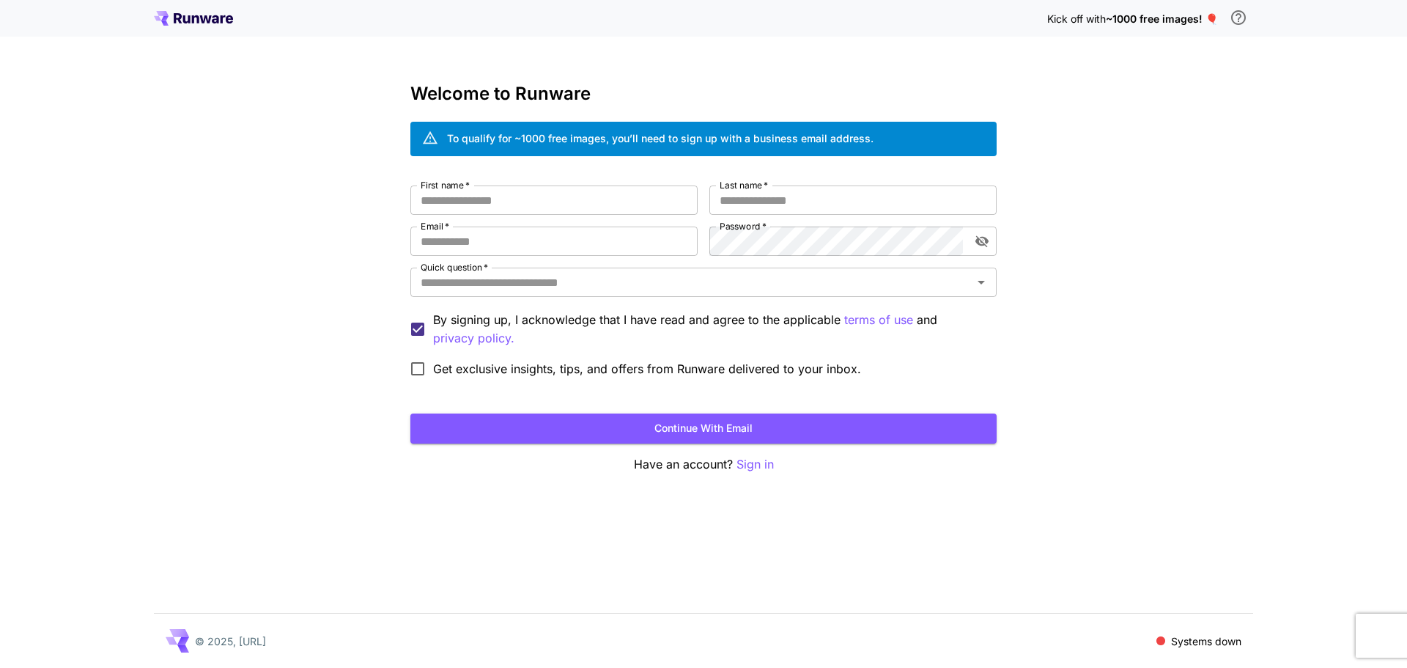
click at [210, 25] on div "Kick off with ~1000 free images! 🎈" at bounding box center [703, 18] width 1099 height 31
click at [210, 25] on icon at bounding box center [193, 18] width 79 height 15
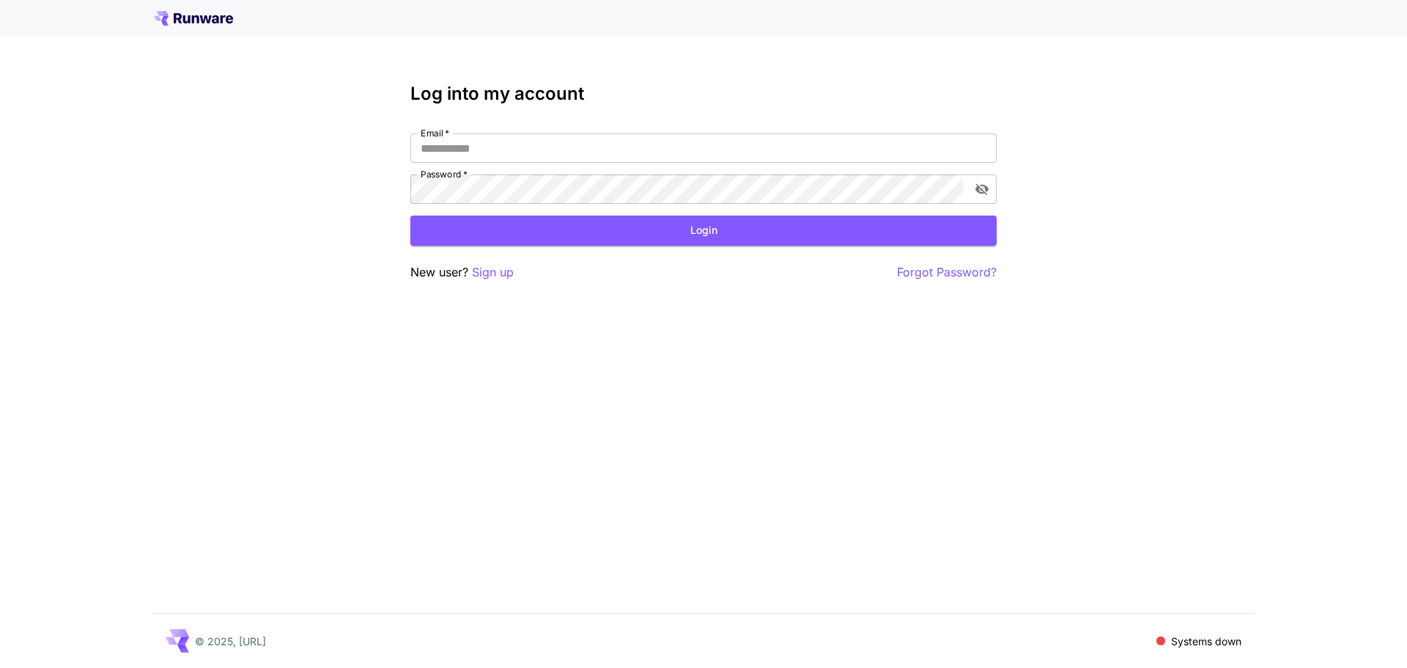
click at [210, 25] on icon at bounding box center [193, 18] width 79 height 15
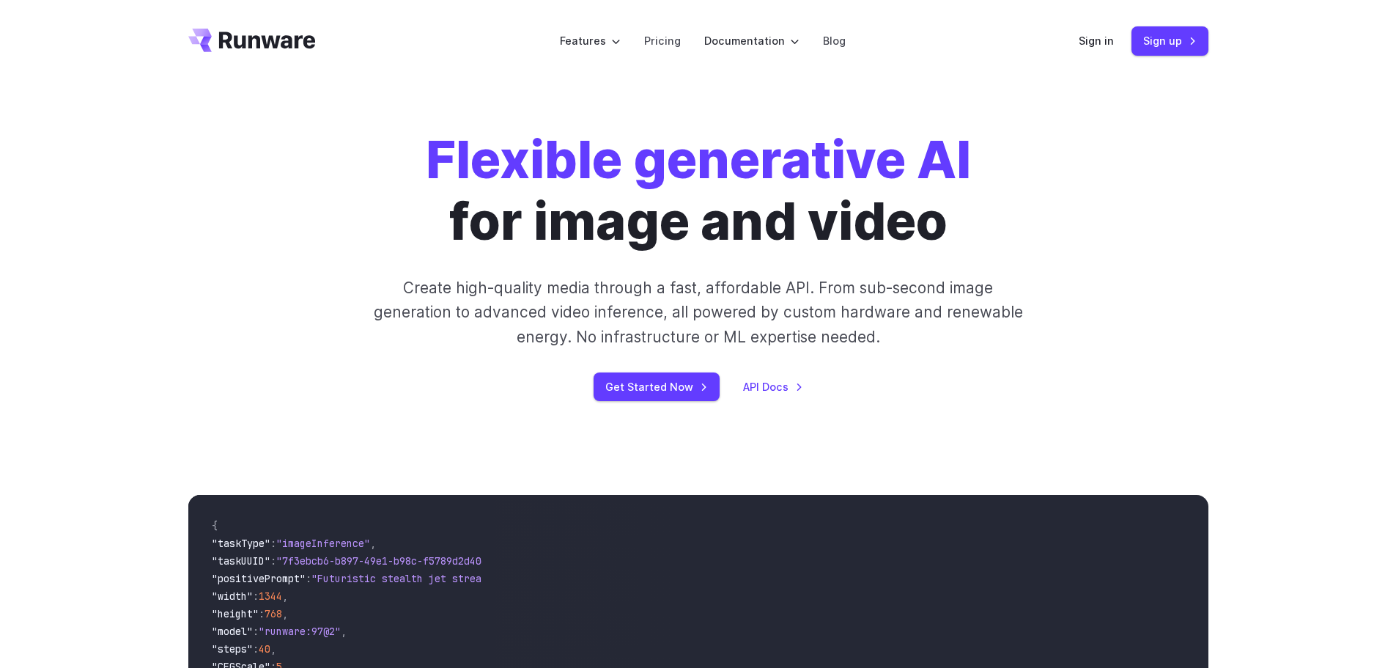
click at [1005, 437] on div "Flexible generative AI for image and video Create high-quality media through a …" at bounding box center [698, 265] width 1396 height 366
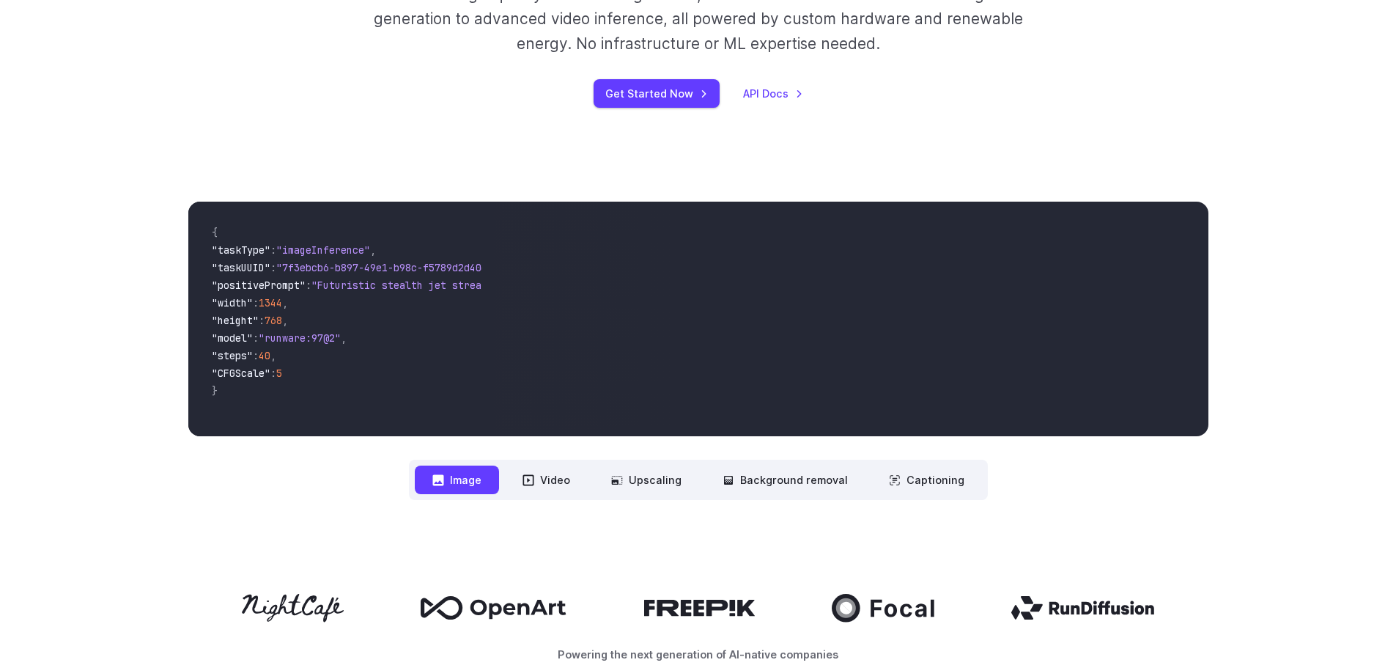
scroll to position [513, 0]
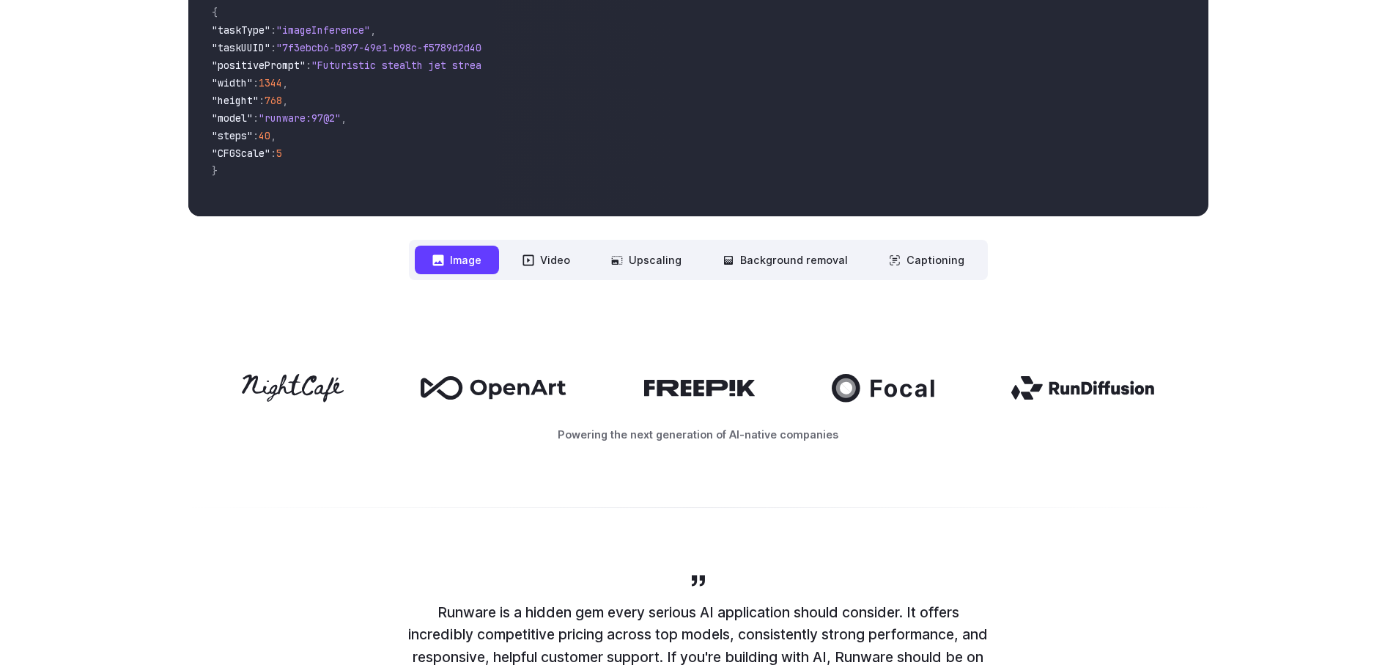
click at [575, 269] on button "Video" at bounding box center [546, 259] width 83 height 29
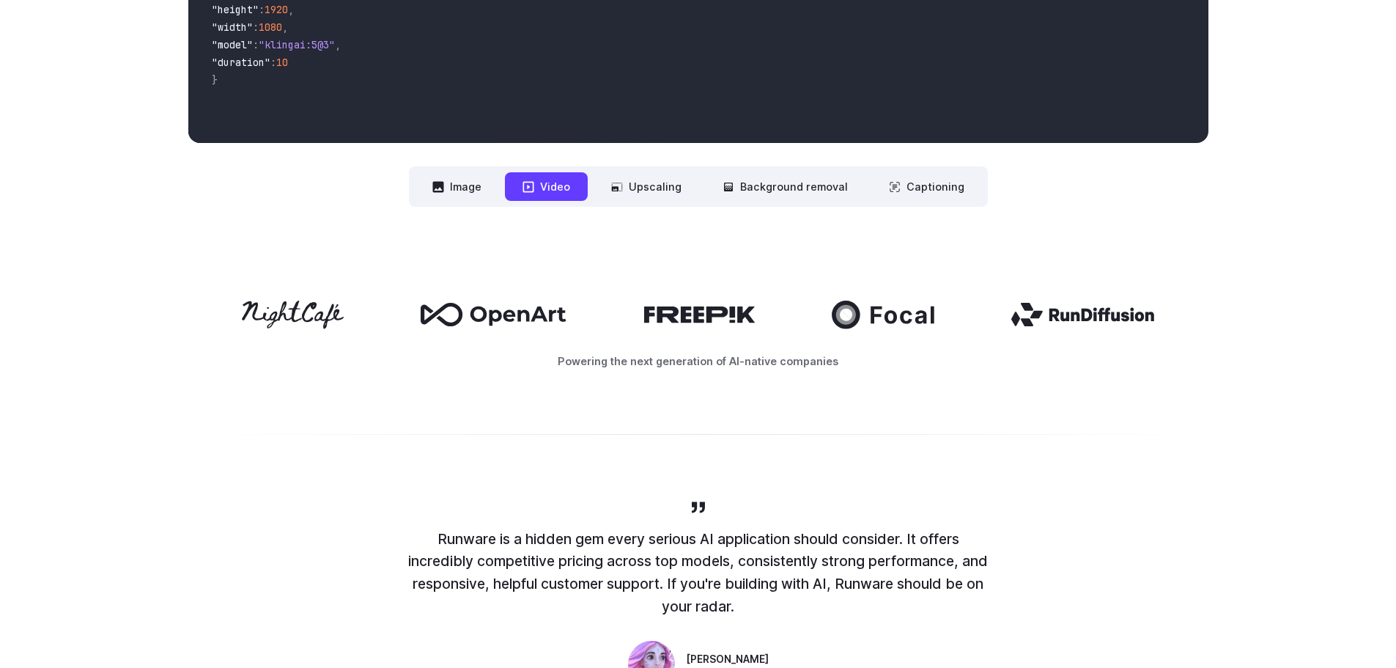
scroll to position [440, 0]
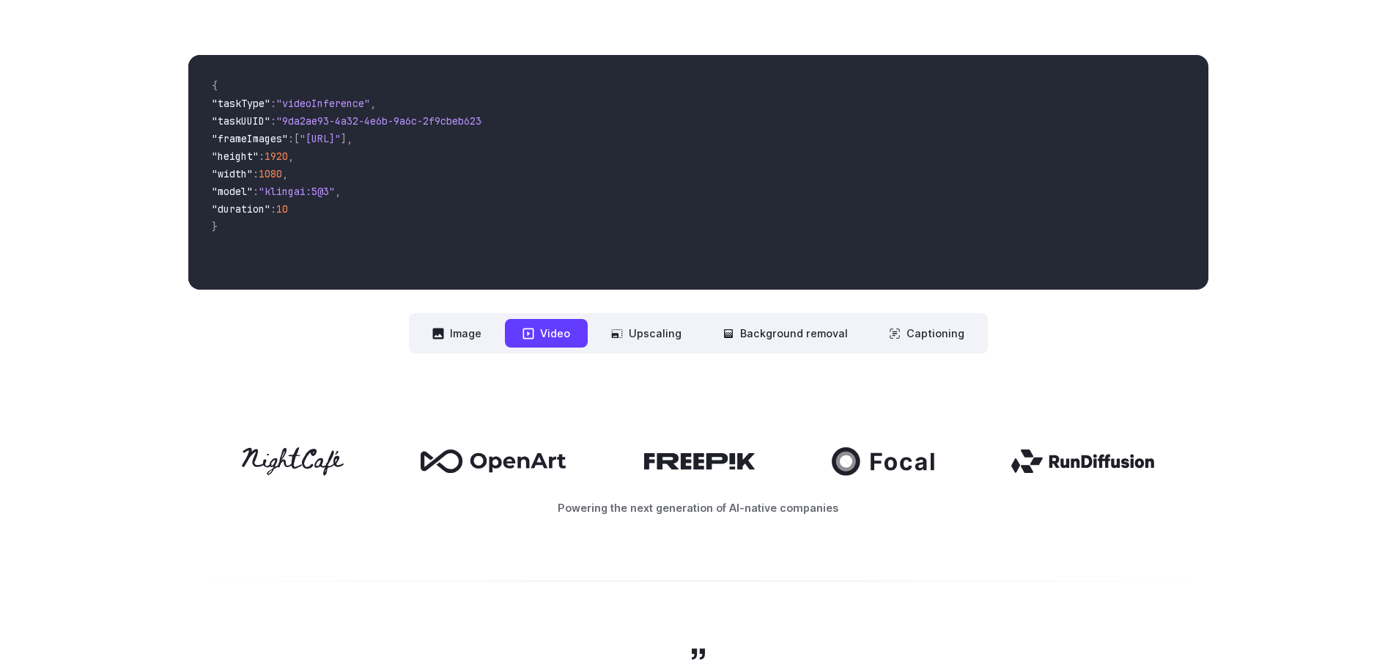
click at [569, 343] on button "Video" at bounding box center [546, 333] width 83 height 29
click at [468, 343] on button "Image" at bounding box center [457, 333] width 84 height 29
click at [534, 328] on icon at bounding box center [529, 334] width 12 height 12
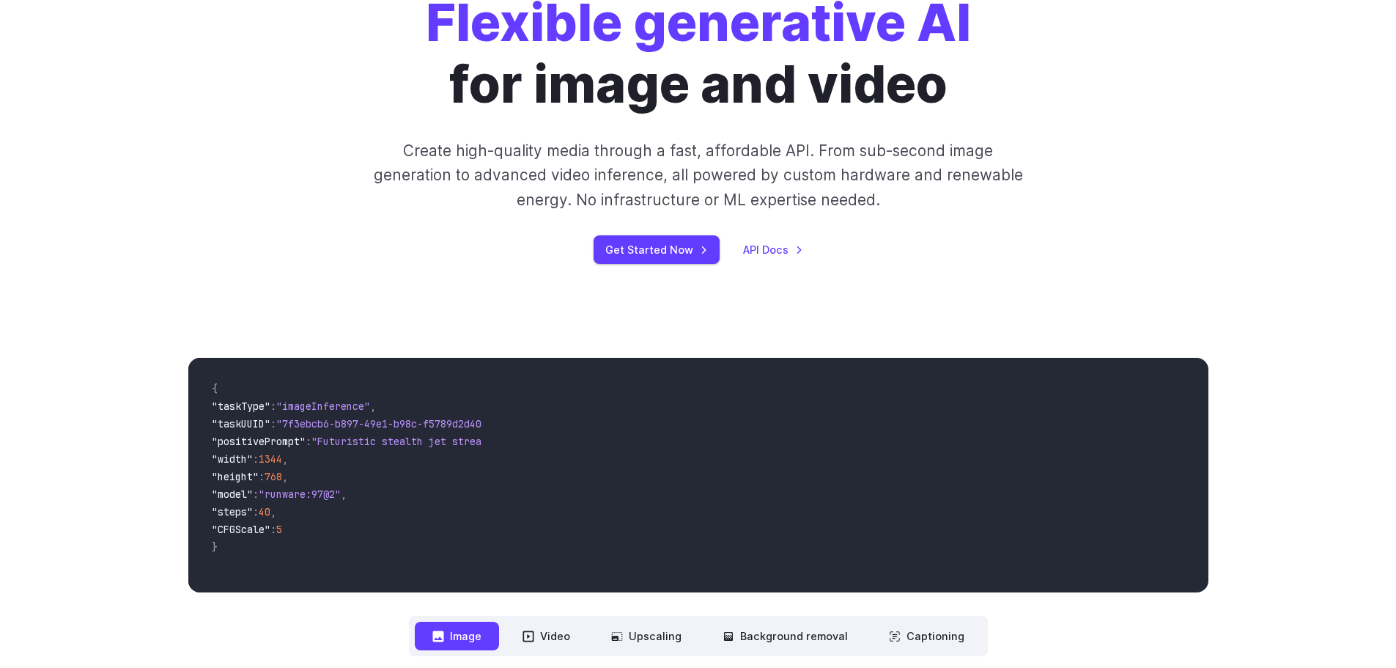
scroll to position [0, 0]
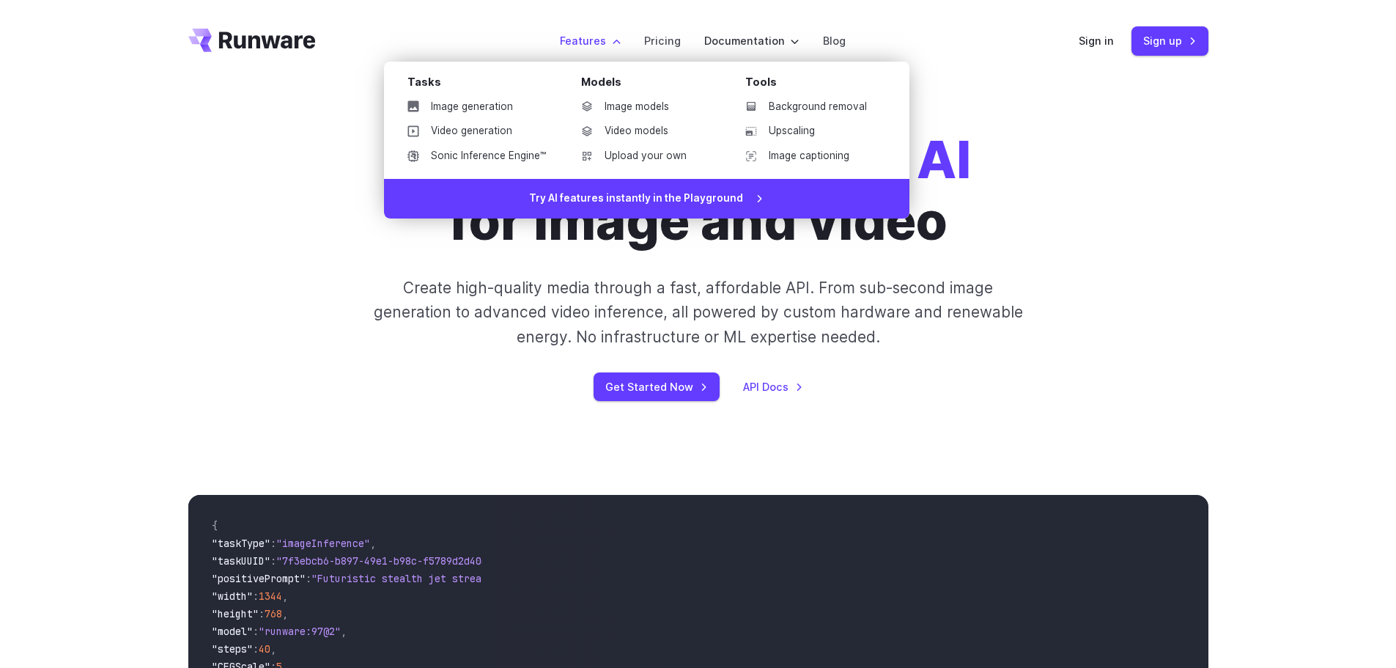
click at [649, 125] on link "Video models" at bounding box center [645, 131] width 152 height 22
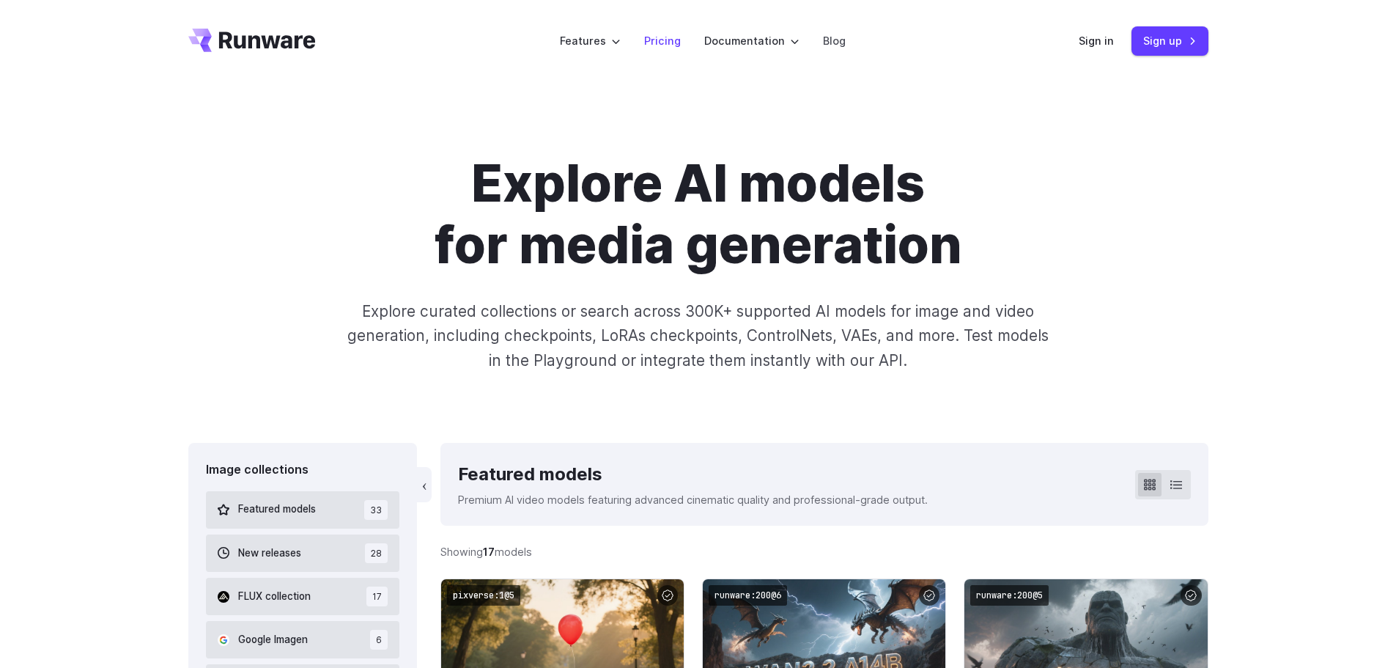
click at [671, 47] on link "Pricing" at bounding box center [662, 40] width 37 height 17
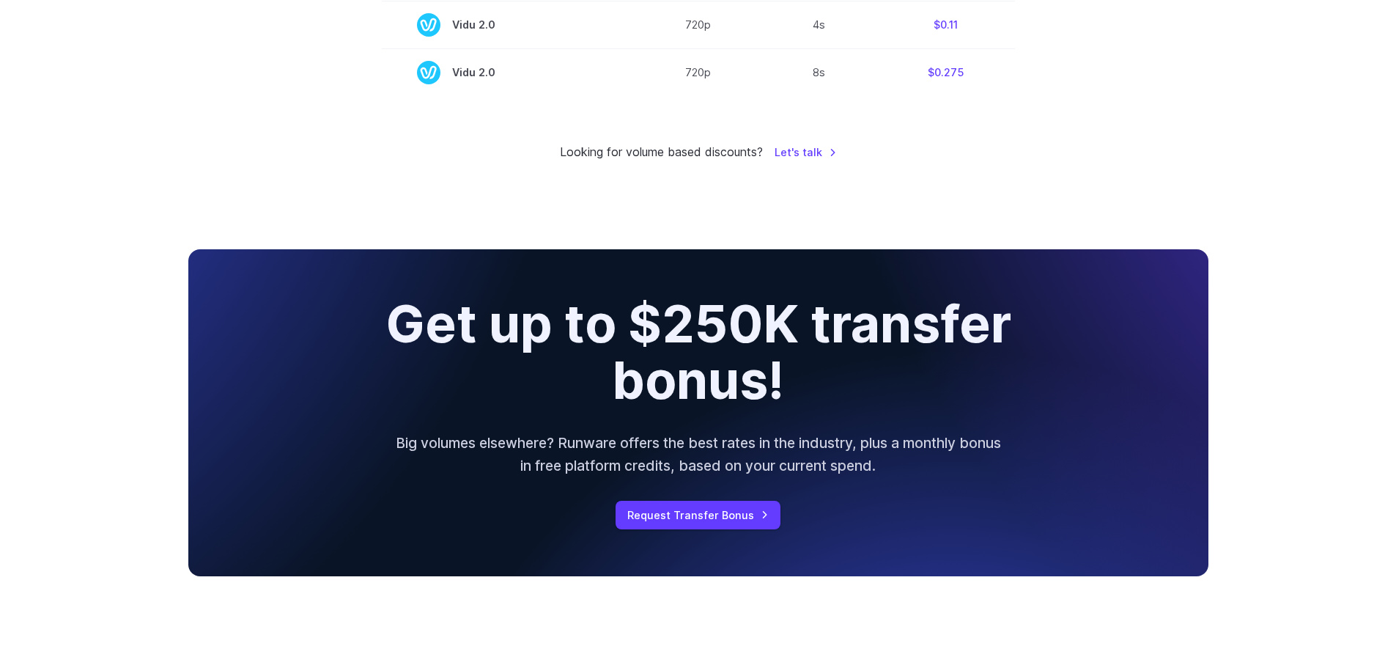
scroll to position [1539, 0]
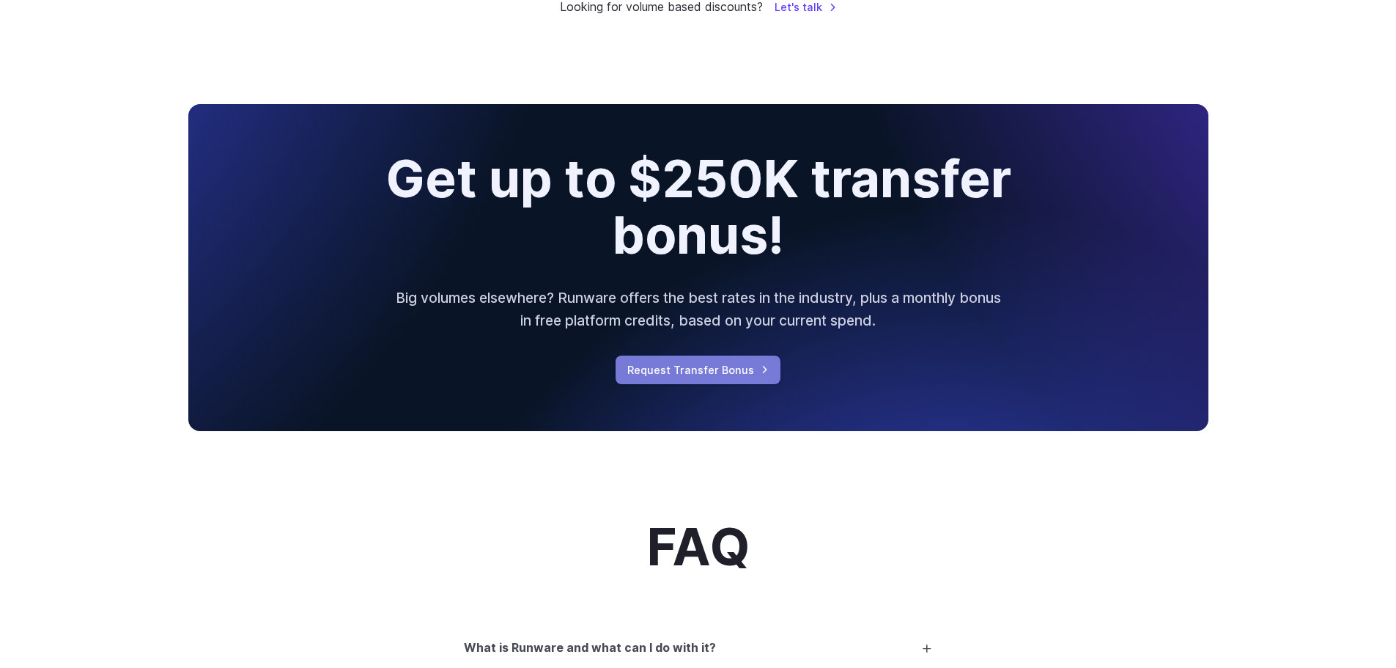
click at [742, 376] on link "Request Transfer Bonus" at bounding box center [698, 369] width 165 height 29
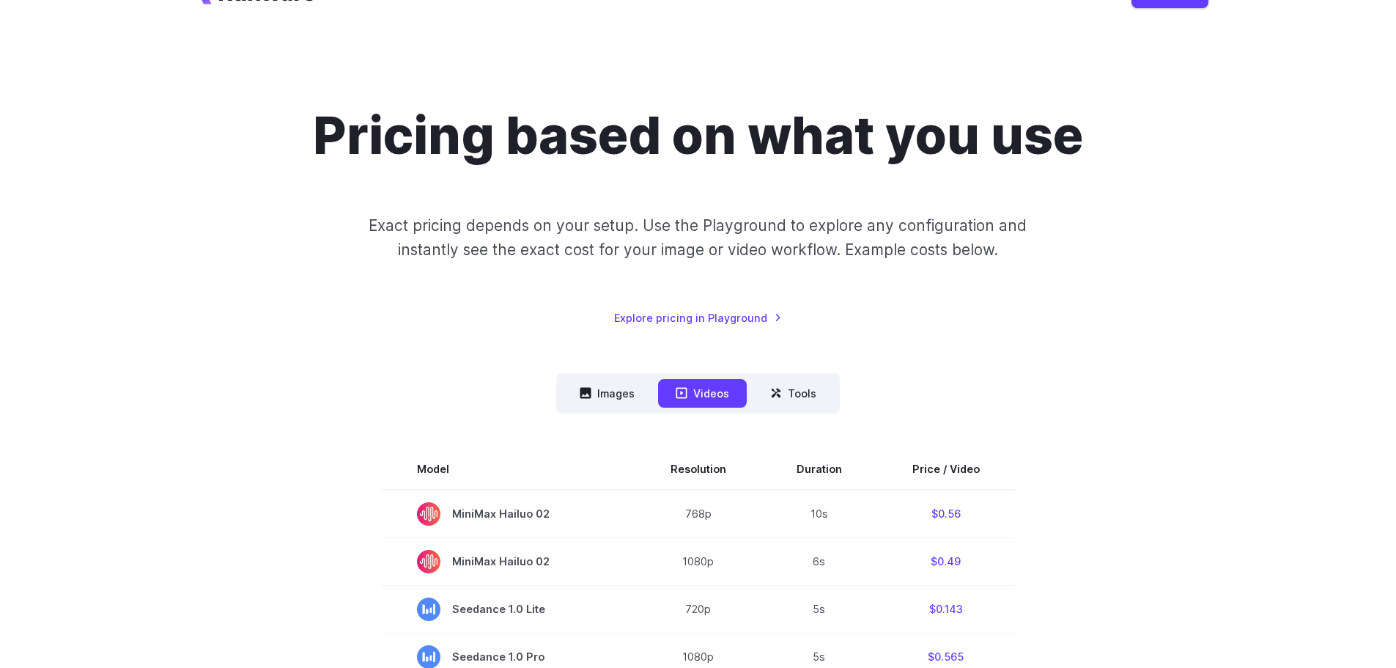
scroll to position [73, 0]
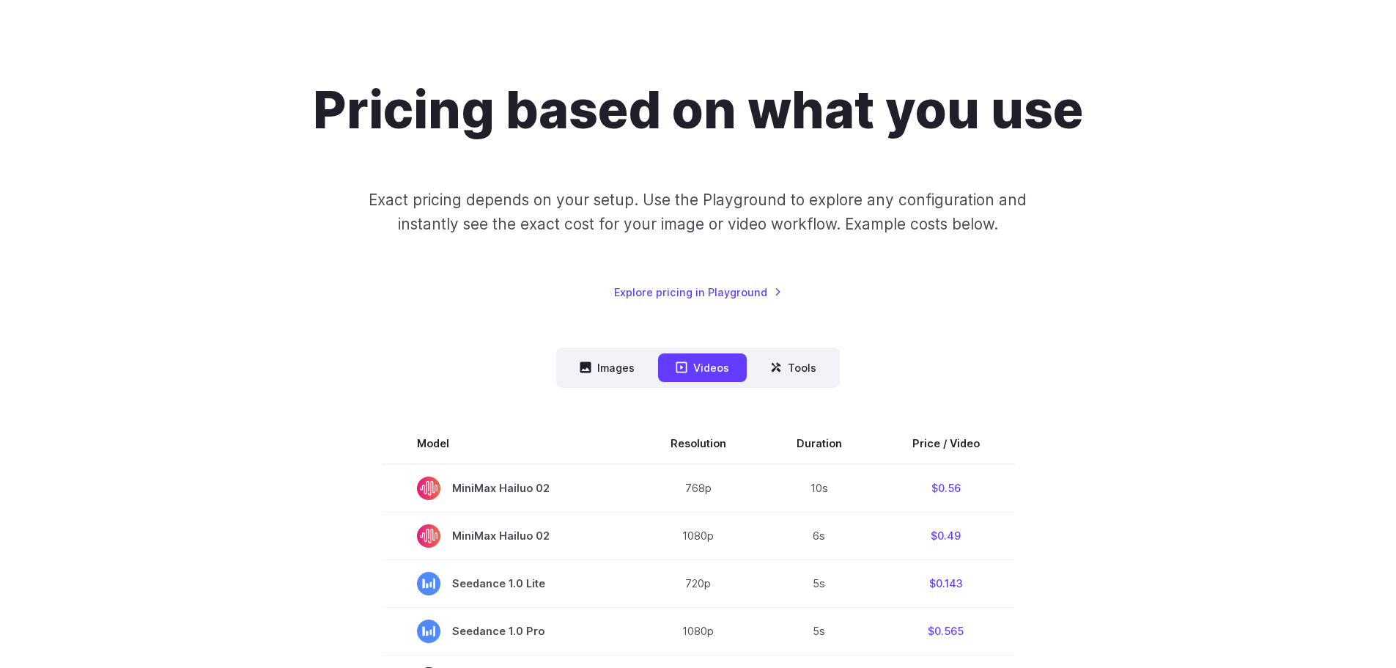
click at [518, 487] on span "MiniMax Hailuo 02" at bounding box center [508, 487] width 183 height 23
copy span "Hailuo"
